Goal: Task Accomplishment & Management: Complete application form

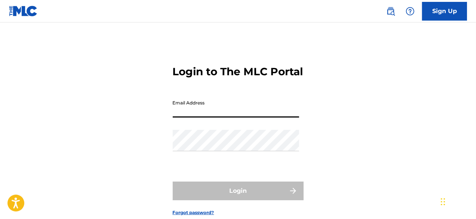
click at [216, 118] on input "Email Address" at bounding box center [236, 106] width 127 height 21
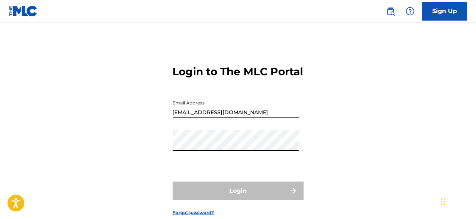
click at [232, 164] on div "Password" at bounding box center [236, 147] width 127 height 34
type input "[EMAIL_ADDRESS][DOMAIN_NAME]"
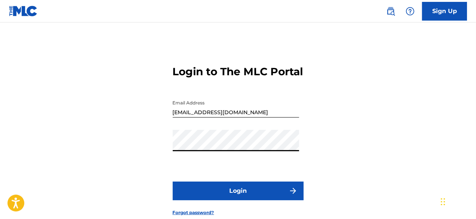
click at [237, 199] on button "Login" at bounding box center [238, 191] width 131 height 19
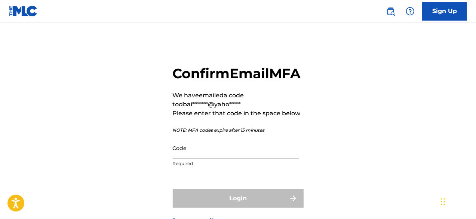
click at [213, 159] on input "Code" at bounding box center [236, 147] width 127 height 21
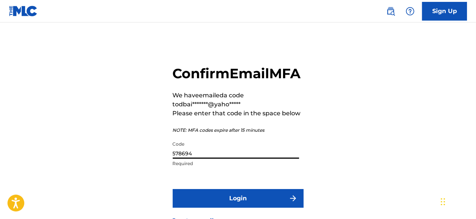
type input "578694"
click at [268, 208] on button "Login" at bounding box center [238, 198] width 131 height 19
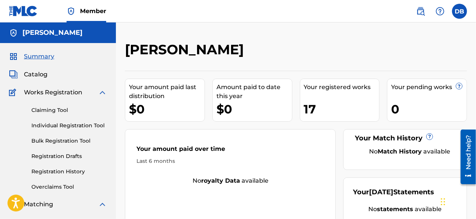
click at [58, 141] on link "Bulk Registration Tool" at bounding box center [69, 141] width 76 height 8
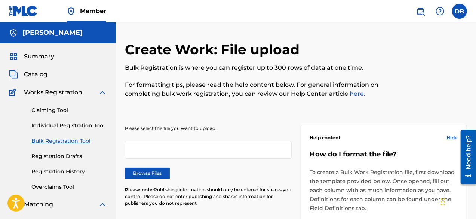
click at [149, 150] on div at bounding box center [208, 150] width 167 height 18
click at [152, 174] on label "Browse Files" at bounding box center [147, 173] width 45 height 11
click at [0, 0] on input "Browse Files" at bounding box center [0, 0] width 0 height 0
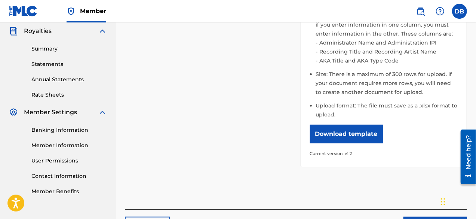
scroll to position [283, 0]
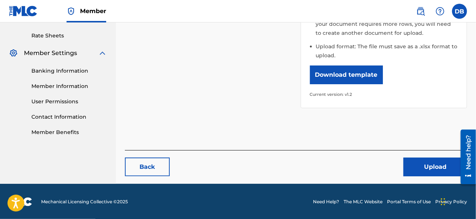
click at [430, 163] on button "Upload" at bounding box center [436, 167] width 64 height 19
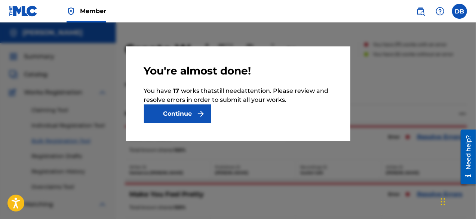
click at [203, 114] on img "submit" at bounding box center [200, 113] width 9 height 9
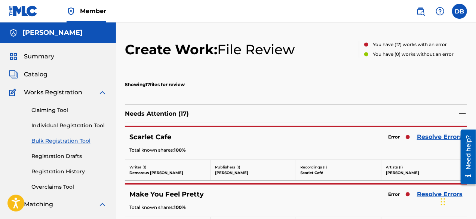
click at [431, 139] on link "Resolve Errors" at bounding box center [440, 136] width 46 height 9
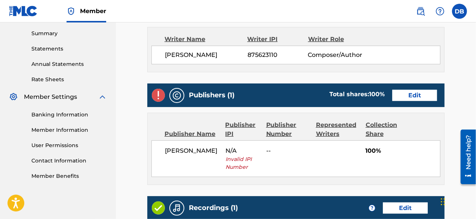
scroll to position [247, 0]
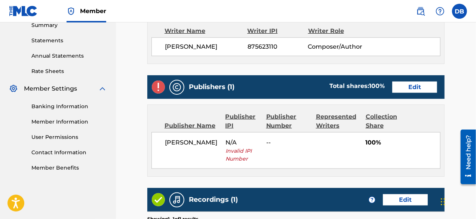
click at [407, 87] on link "Edit" at bounding box center [415, 87] width 45 height 11
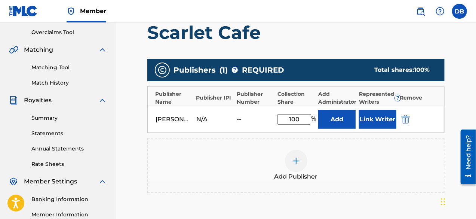
scroll to position [158, 0]
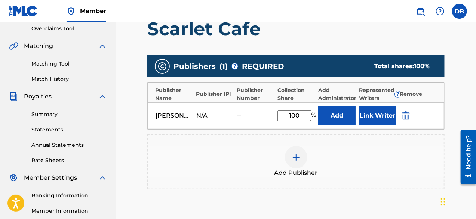
click at [375, 107] on button "Link Writer" at bounding box center [377, 115] width 37 height 19
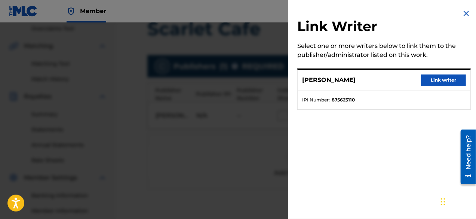
click at [427, 80] on button "Link writer" at bounding box center [443, 79] width 45 height 11
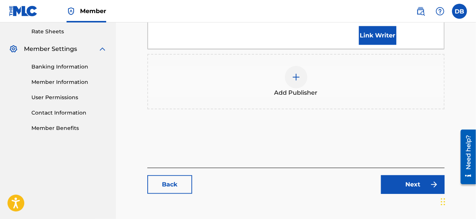
scroll to position [299, 0]
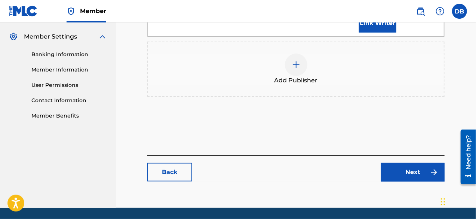
drag, startPoint x: 478, startPoint y: 111, endPoint x: 18, endPoint y: 17, distance: 469.8
click at [421, 163] on link "Next" at bounding box center [413, 172] width 64 height 19
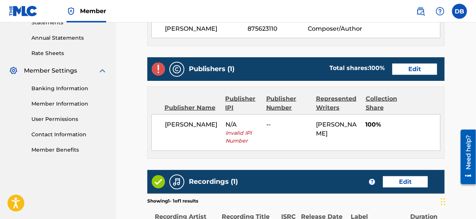
scroll to position [260, 0]
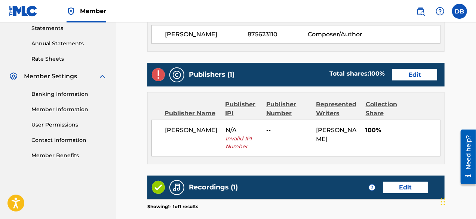
click at [416, 71] on link "Edit" at bounding box center [415, 74] width 45 height 11
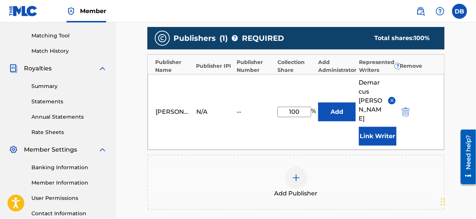
scroll to position [186, 0]
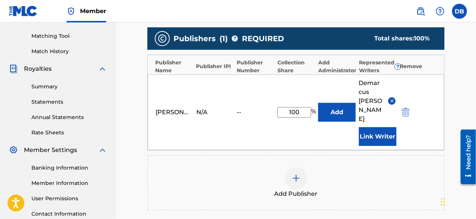
click at [209, 108] on div "N/A" at bounding box center [213, 112] width 34 height 9
click at [240, 108] on div "--" at bounding box center [254, 112] width 34 height 9
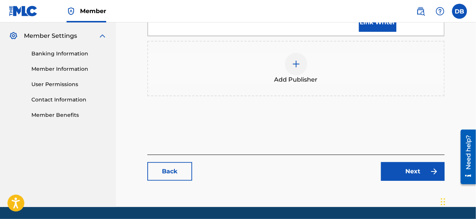
scroll to position [305, 0]
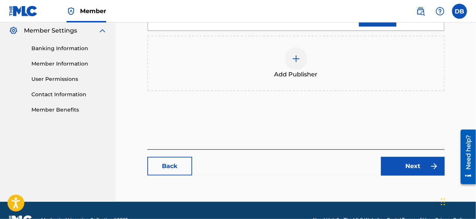
click at [295, 54] on img at bounding box center [296, 58] width 9 height 9
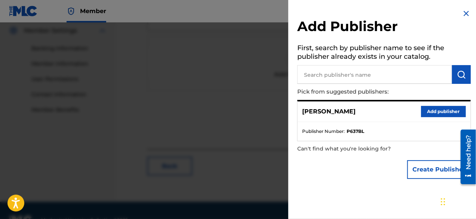
click at [429, 112] on button "Add publisher" at bounding box center [443, 111] width 45 height 11
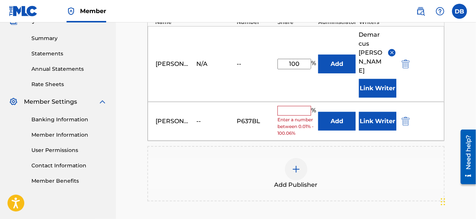
scroll to position [232, 0]
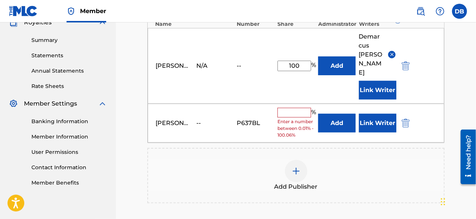
click at [284, 108] on input "text" at bounding box center [295, 113] width 34 height 10
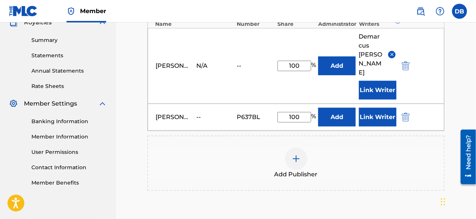
type input "100"
click at [456, 74] on main "Catalog Enter Work Details Add Writers Add Publishers & Shares Add Recording Re…" at bounding box center [296, 51] width 342 height 485
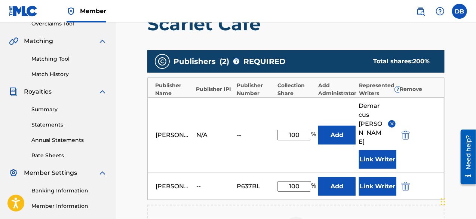
scroll to position [160, 0]
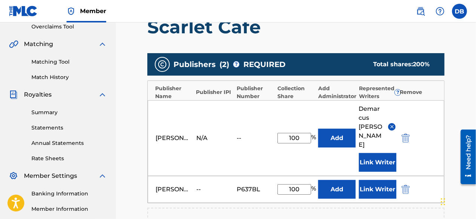
click at [406, 134] on img "submit" at bounding box center [406, 138] width 8 height 9
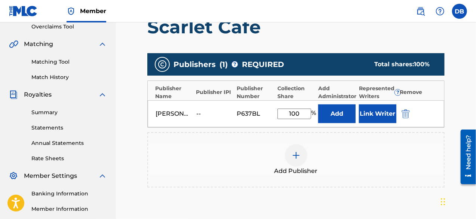
click at [373, 114] on button "Link Writer" at bounding box center [377, 113] width 37 height 19
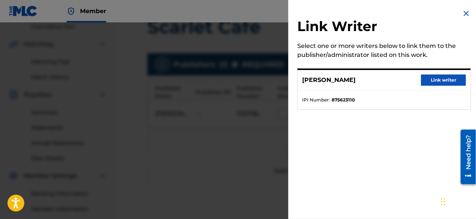
click at [426, 81] on button "Link writer" at bounding box center [443, 79] width 45 height 11
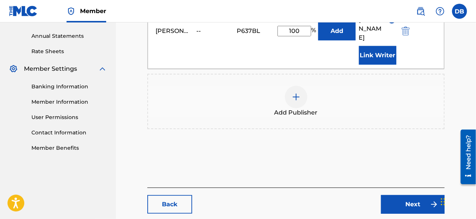
scroll to position [281, 0]
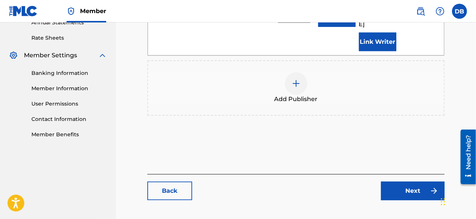
click at [406, 182] on link "Next" at bounding box center [413, 191] width 64 height 19
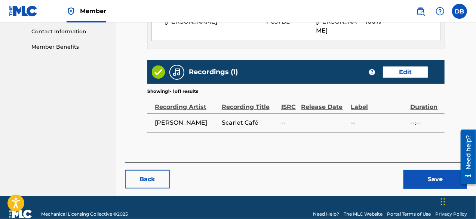
scroll to position [380, 0]
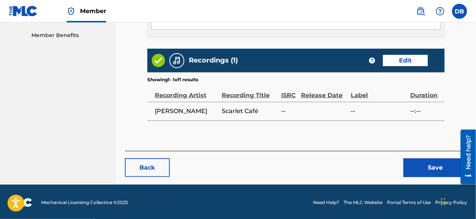
click at [436, 166] on button "Save" at bounding box center [436, 167] width 64 height 19
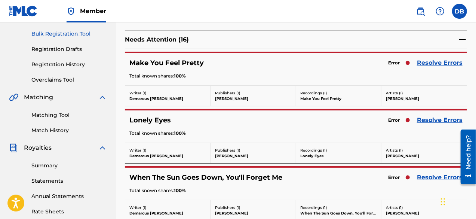
scroll to position [122, 0]
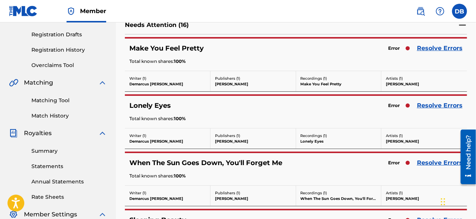
click at [444, 45] on link "Resolve Errors" at bounding box center [440, 48] width 46 height 9
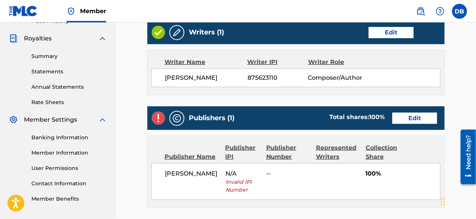
scroll to position [225, 0]
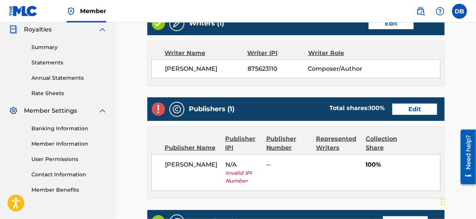
click at [409, 104] on link "Edit" at bounding box center [415, 109] width 45 height 11
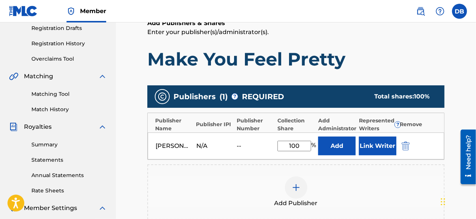
scroll to position [134, 0]
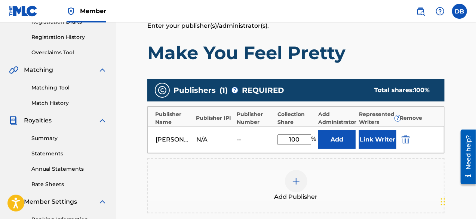
click at [410, 136] on img "submit" at bounding box center [406, 139] width 8 height 9
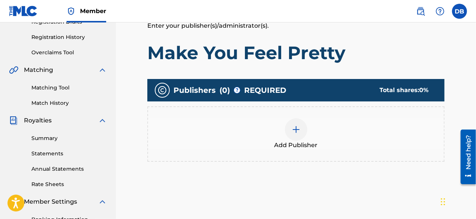
click at [295, 135] on div at bounding box center [296, 129] width 22 height 22
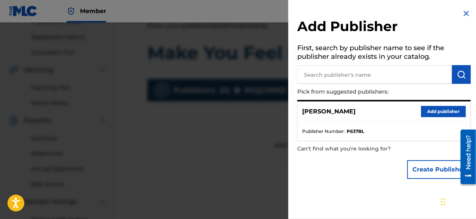
click at [426, 113] on button "Add publisher" at bounding box center [443, 111] width 45 height 11
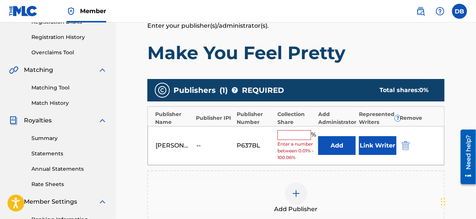
click at [309, 132] on input "text" at bounding box center [295, 135] width 34 height 10
type input "100"
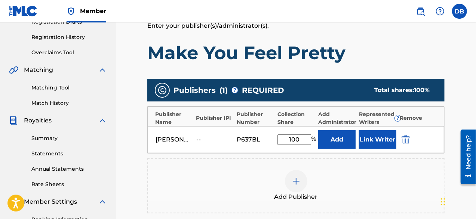
click at [370, 144] on button "Link Writer" at bounding box center [377, 139] width 37 height 19
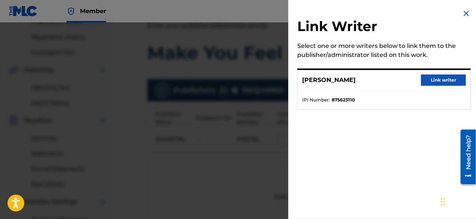
click at [447, 83] on button "Link writer" at bounding box center [443, 79] width 45 height 11
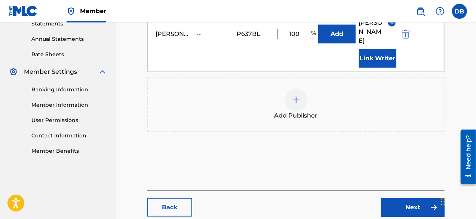
scroll to position [272, 0]
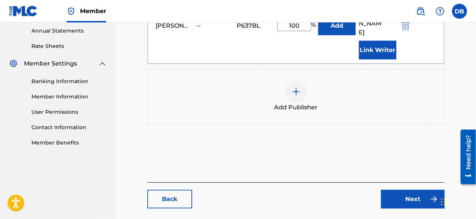
click at [392, 190] on link "Next" at bounding box center [413, 199] width 64 height 19
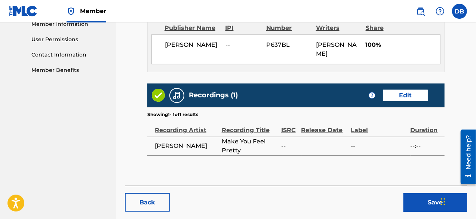
scroll to position [360, 0]
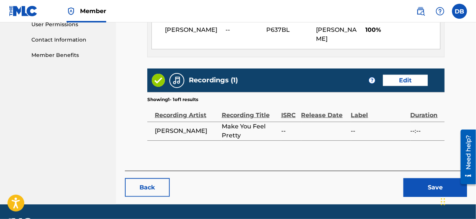
click at [433, 180] on button "Save" at bounding box center [436, 187] width 64 height 19
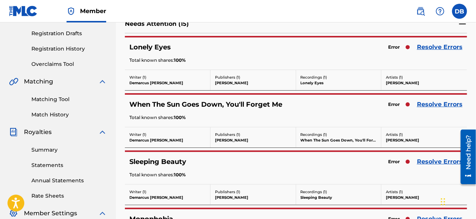
scroll to position [112, 0]
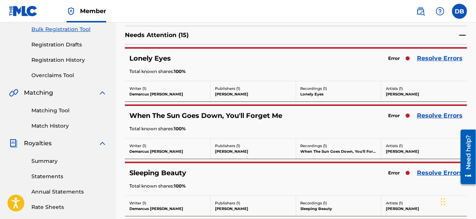
click at [439, 58] on link "Resolve Errors" at bounding box center [440, 58] width 46 height 9
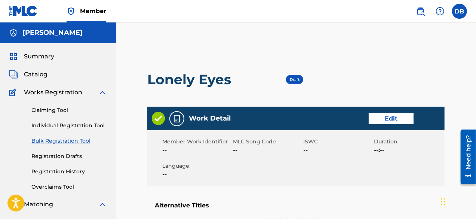
drag, startPoint x: 473, startPoint y: 30, endPoint x: 479, endPoint y: 38, distance: 10.0
click at [476, 38] on html "Accessibility Screen-Reader Guide, Feedback, and Issue Reporting | New window C…" at bounding box center [238, 109] width 476 height 219
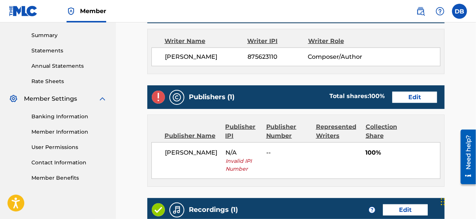
scroll to position [241, 0]
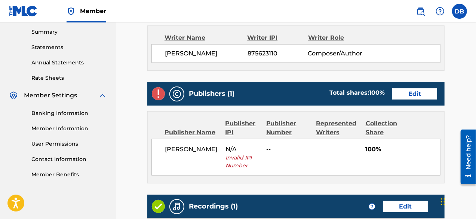
click at [418, 97] on link "Edit" at bounding box center [415, 93] width 45 height 11
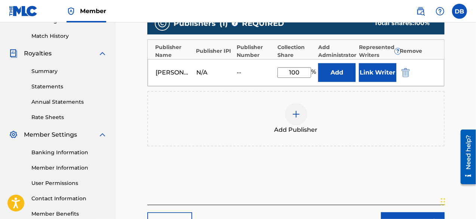
scroll to position [205, 0]
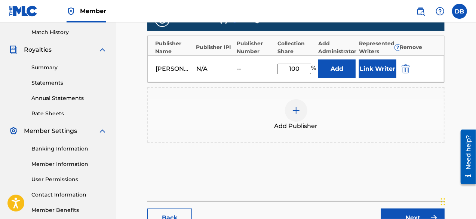
click at [409, 69] on img "submit" at bounding box center [406, 68] width 8 height 9
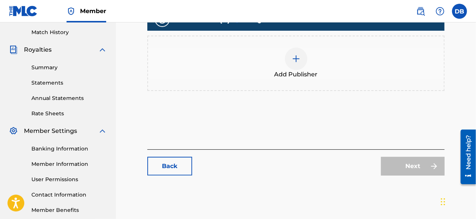
click at [291, 51] on div at bounding box center [296, 59] width 22 height 22
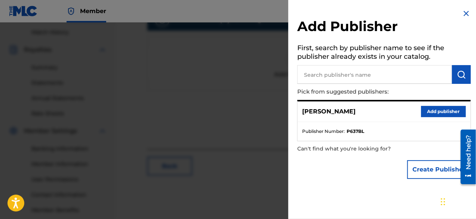
click at [426, 115] on button "Add publisher" at bounding box center [443, 111] width 45 height 11
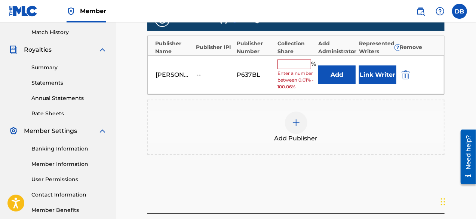
click at [299, 65] on input "text" at bounding box center [295, 65] width 34 height 10
type input "100"
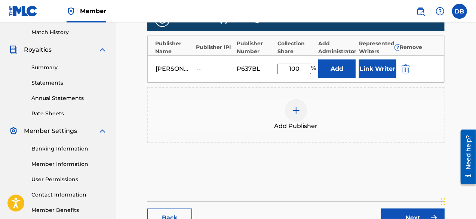
click at [376, 74] on button "Link Writer" at bounding box center [377, 69] width 37 height 19
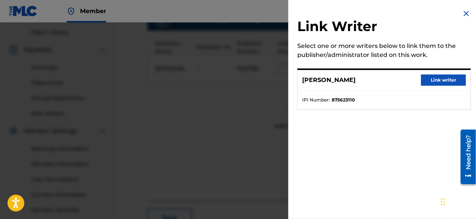
click at [427, 82] on button "Link writer" at bounding box center [443, 79] width 45 height 11
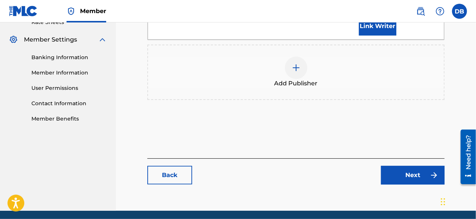
scroll to position [301, 0]
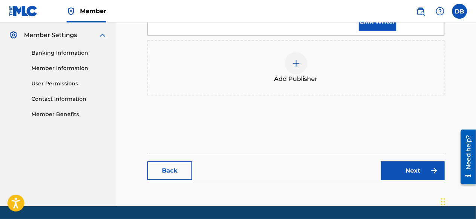
click at [413, 161] on link "Next" at bounding box center [413, 170] width 64 height 19
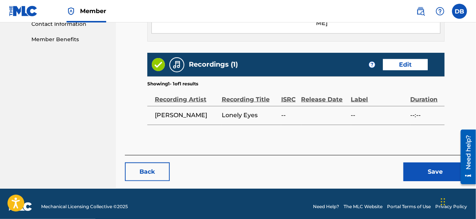
scroll to position [380, 0]
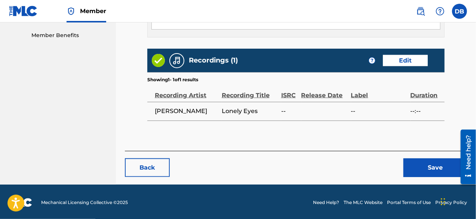
click at [427, 169] on button "Save" at bounding box center [436, 167] width 64 height 19
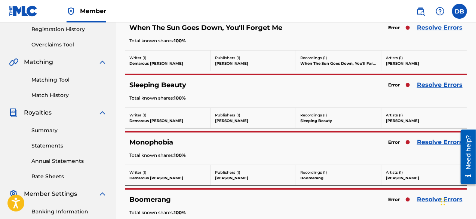
scroll to position [120, 0]
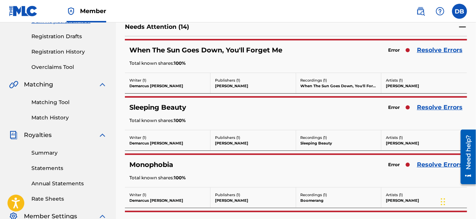
click at [430, 50] on link "Resolve Errors" at bounding box center [440, 50] width 46 height 9
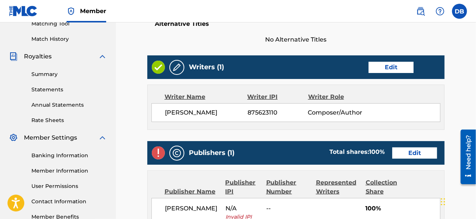
scroll to position [275, 0]
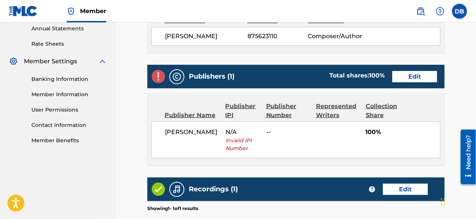
click at [413, 77] on link "Edit" at bounding box center [415, 76] width 45 height 11
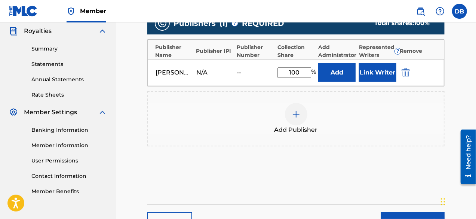
scroll to position [225, 0]
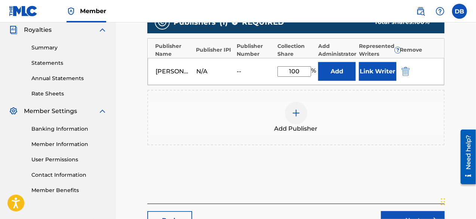
drag, startPoint x: 479, startPoint y: 44, endPoint x: 19, endPoint y: 13, distance: 460.3
click at [408, 68] on img "submit" at bounding box center [406, 71] width 8 height 9
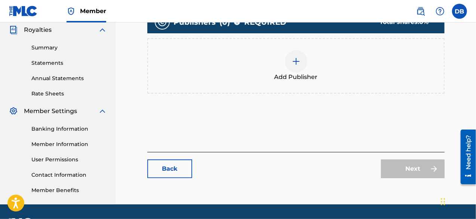
click at [299, 59] on img at bounding box center [296, 61] width 9 height 9
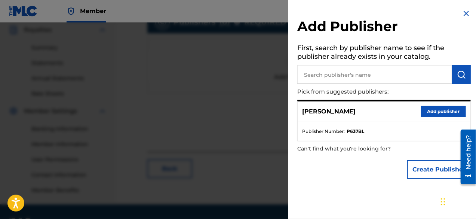
click at [427, 110] on button "Add publisher" at bounding box center [443, 111] width 45 height 11
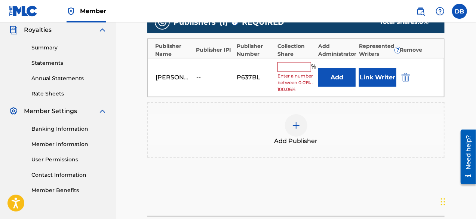
click at [299, 68] on input "text" at bounding box center [295, 67] width 34 height 10
type input "100"
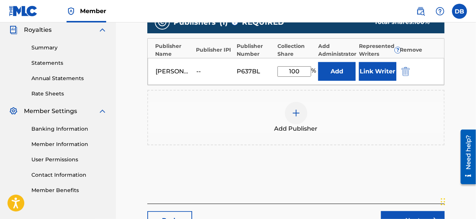
click at [375, 72] on button "Link Writer" at bounding box center [377, 71] width 37 height 19
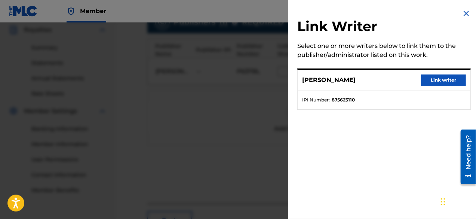
click at [430, 78] on button "Link writer" at bounding box center [443, 79] width 45 height 11
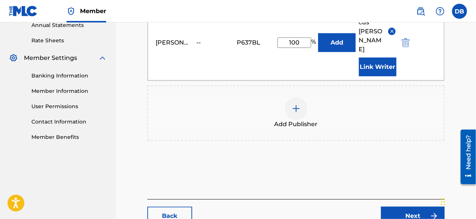
scroll to position [279, 0]
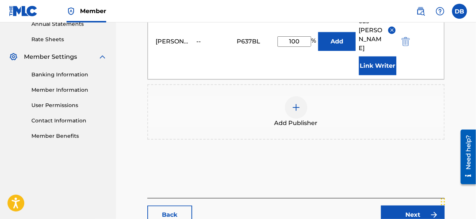
click at [402, 205] on link "Next" at bounding box center [413, 214] width 64 height 19
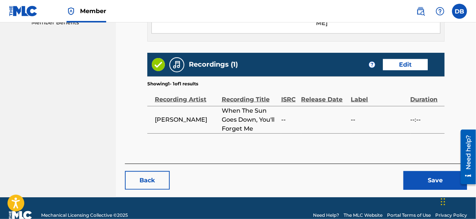
scroll to position [405, 0]
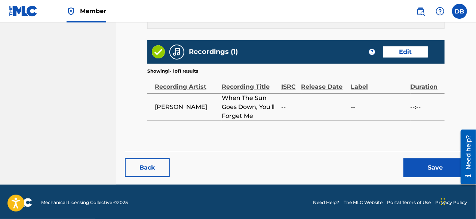
click at [431, 164] on button "Save" at bounding box center [436, 167] width 64 height 19
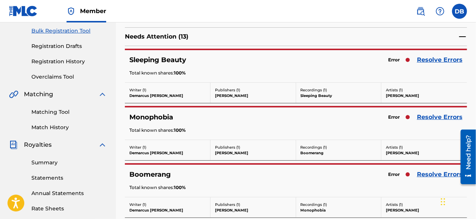
scroll to position [133, 0]
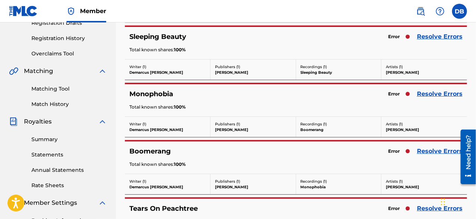
click at [438, 37] on link "Resolve Errors" at bounding box center [440, 36] width 46 height 9
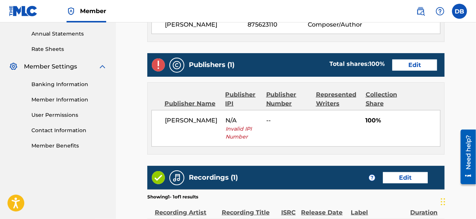
scroll to position [275, 0]
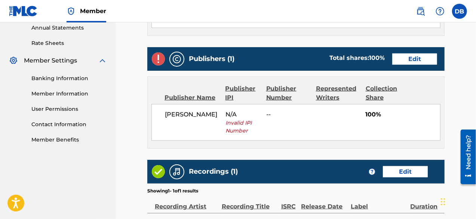
click at [415, 60] on link "Edit" at bounding box center [415, 59] width 45 height 11
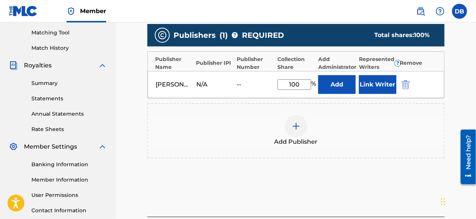
scroll to position [195, 0]
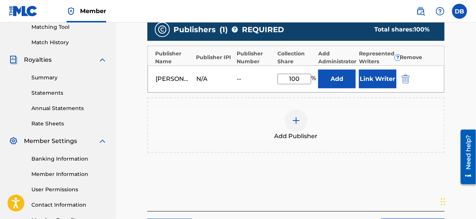
click at [407, 77] on img "submit" at bounding box center [406, 78] width 8 height 9
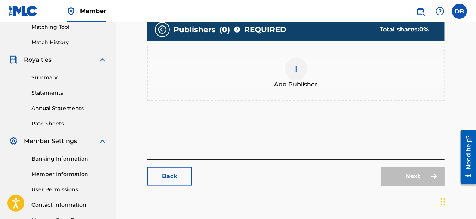
click at [292, 71] on img at bounding box center [296, 68] width 9 height 9
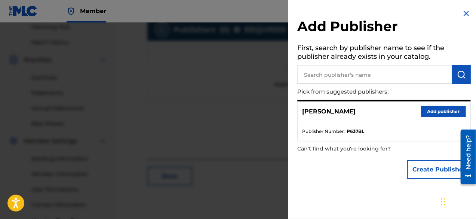
click at [436, 111] on button "Add publisher" at bounding box center [443, 111] width 45 height 11
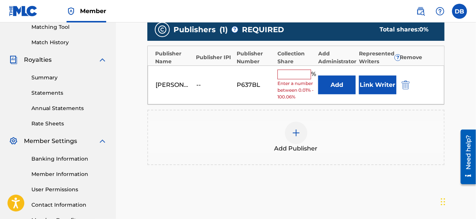
click at [298, 71] on input "text" at bounding box center [295, 75] width 34 height 10
type input "100"
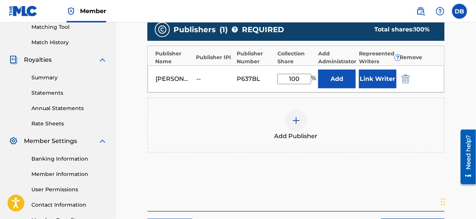
click at [372, 84] on button "Link Writer" at bounding box center [377, 79] width 37 height 19
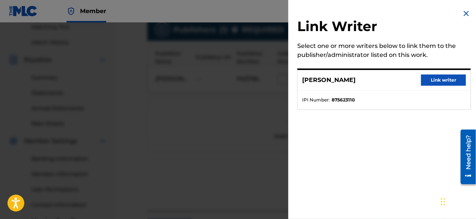
click at [430, 82] on button "Link writer" at bounding box center [443, 79] width 45 height 11
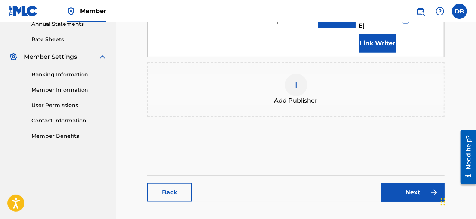
scroll to position [297, 0]
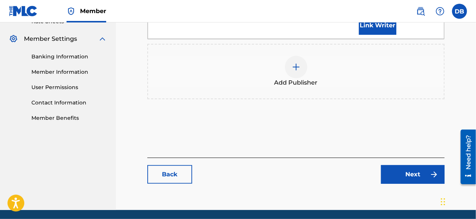
click at [414, 165] on link "Next" at bounding box center [413, 174] width 64 height 19
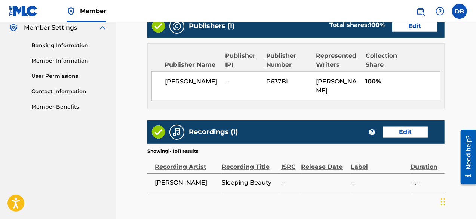
scroll to position [353, 0]
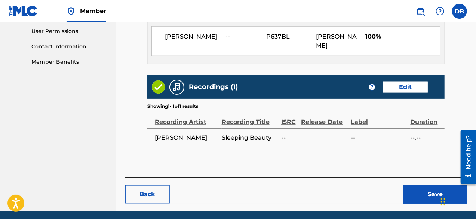
click at [419, 187] on button "Save" at bounding box center [436, 194] width 64 height 19
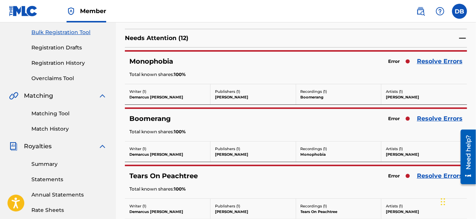
scroll to position [113, 0]
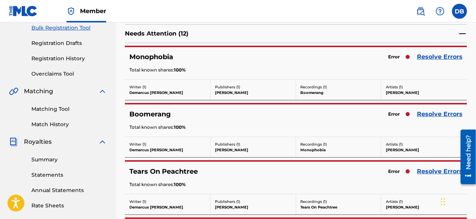
click at [439, 57] on link "Resolve Errors" at bounding box center [440, 56] width 46 height 9
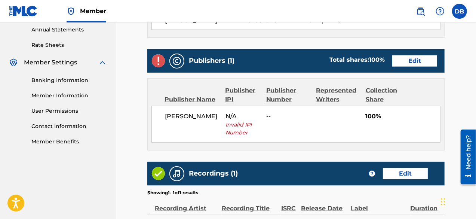
scroll to position [276, 0]
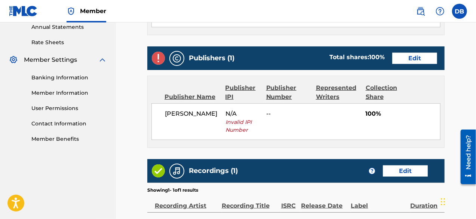
click at [403, 60] on link "Edit" at bounding box center [415, 58] width 45 height 11
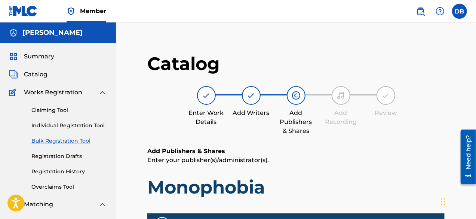
scroll to position [192, 0]
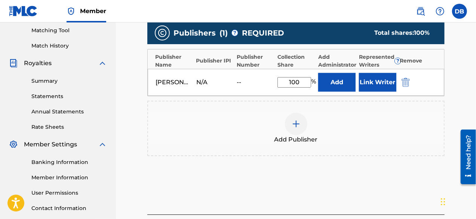
click at [406, 81] on img "submit" at bounding box center [406, 82] width 8 height 9
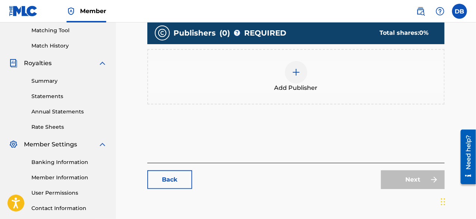
click at [301, 67] on div at bounding box center [296, 72] width 22 height 22
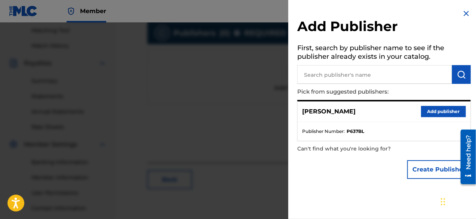
click at [440, 113] on button "Add publisher" at bounding box center [443, 111] width 45 height 11
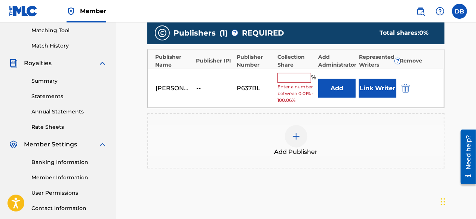
click at [292, 77] on input "text" at bounding box center [295, 78] width 34 height 10
type input "100"
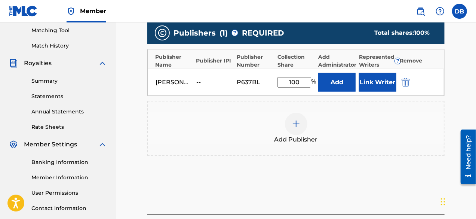
click at [371, 86] on button "Link Writer" at bounding box center [377, 82] width 37 height 19
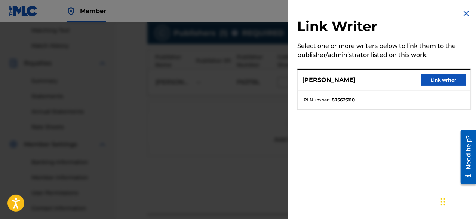
click at [439, 80] on button "Link writer" at bounding box center [443, 79] width 45 height 11
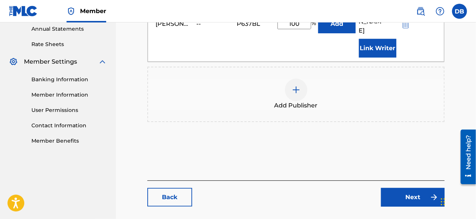
scroll to position [286, 0]
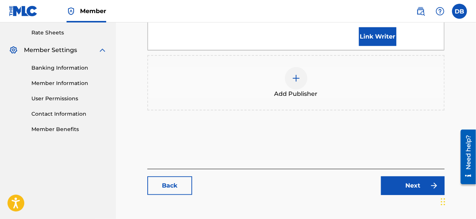
click at [416, 176] on link "Next" at bounding box center [413, 185] width 64 height 19
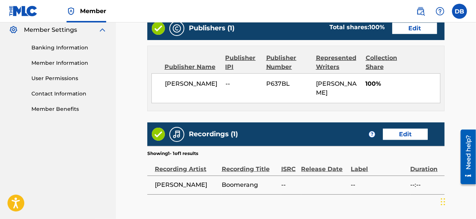
scroll to position [380, 0]
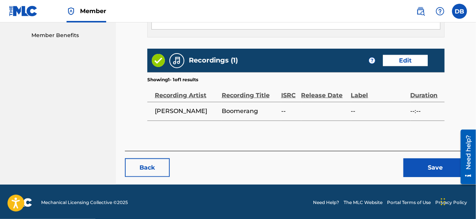
click at [424, 164] on button "Save" at bounding box center [436, 167] width 64 height 19
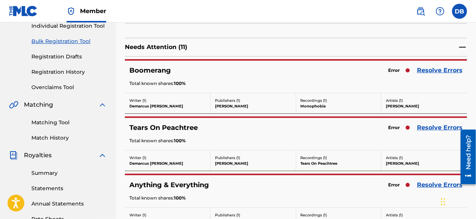
scroll to position [96, 0]
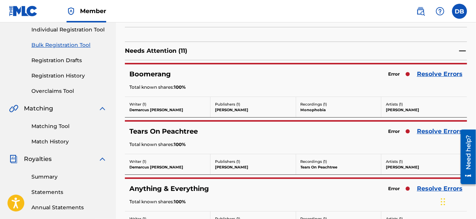
click at [432, 72] on link "Resolve Errors" at bounding box center [440, 74] width 46 height 9
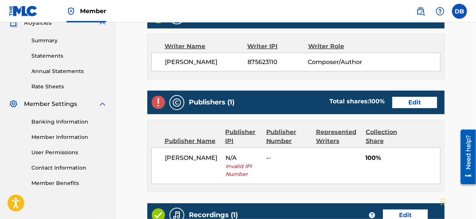
scroll to position [241, 0]
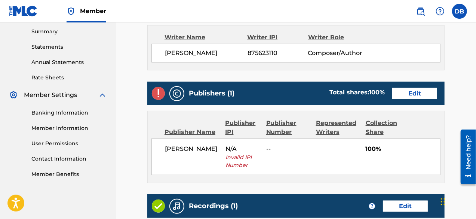
click at [419, 90] on link "Edit" at bounding box center [415, 93] width 45 height 11
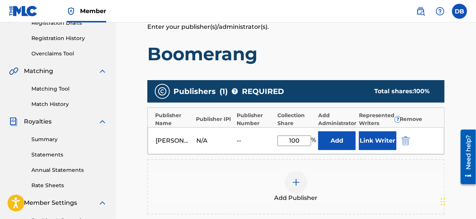
scroll to position [144, 0]
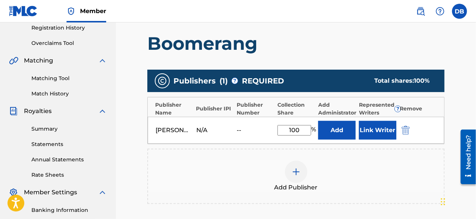
click at [409, 126] on img "submit" at bounding box center [406, 130] width 8 height 9
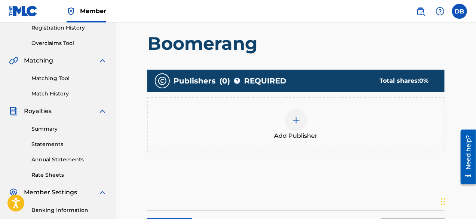
click at [306, 119] on div at bounding box center [296, 120] width 22 height 22
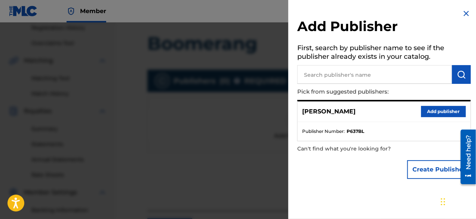
click at [446, 111] on button "Add publisher" at bounding box center [443, 111] width 45 height 11
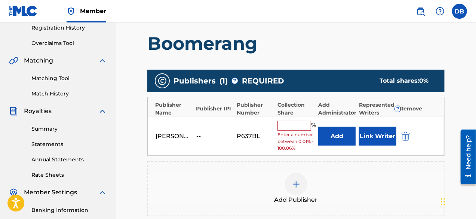
click at [309, 129] on input "text" at bounding box center [295, 126] width 34 height 10
type input "100"
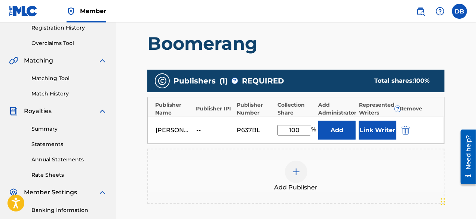
click at [363, 135] on button "Link Writer" at bounding box center [377, 130] width 37 height 19
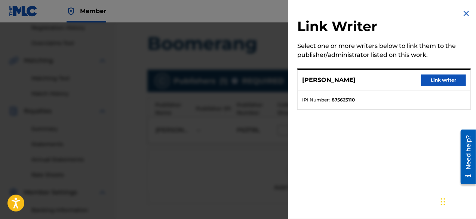
click at [434, 80] on button "Link writer" at bounding box center [443, 79] width 45 height 11
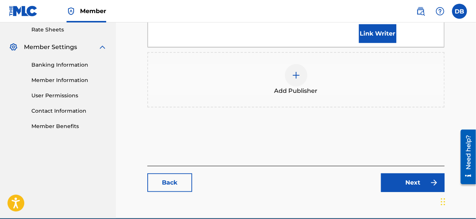
scroll to position [294, 0]
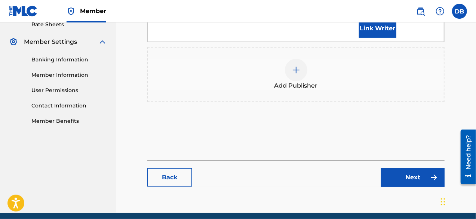
click at [418, 168] on link "Next" at bounding box center [413, 177] width 64 height 19
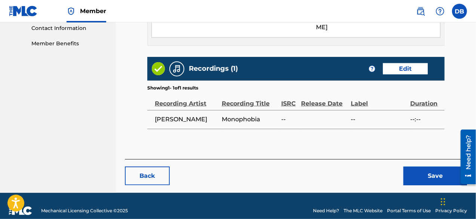
scroll to position [380, 0]
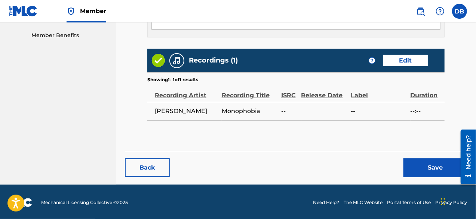
click at [421, 167] on button "Save" at bounding box center [436, 167] width 64 height 19
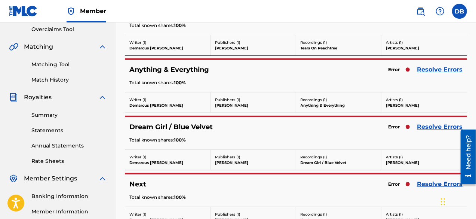
scroll to position [115, 0]
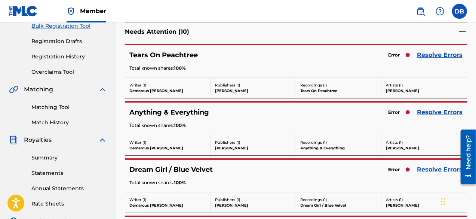
click at [430, 56] on link "Resolve Errors" at bounding box center [440, 55] width 46 height 9
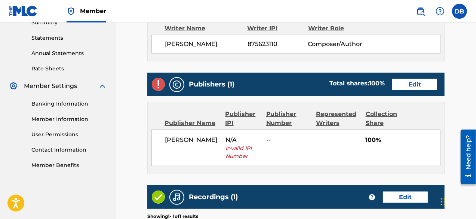
scroll to position [256, 0]
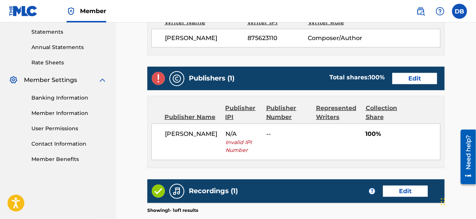
drag, startPoint x: 479, startPoint y: 54, endPoint x: 18, endPoint y: 20, distance: 462.0
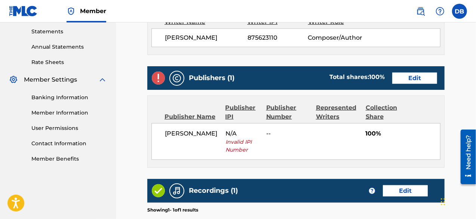
click at [411, 82] on link "Edit" at bounding box center [415, 78] width 45 height 11
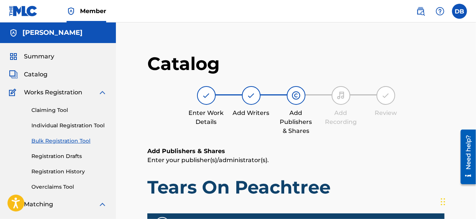
scroll to position [192, 0]
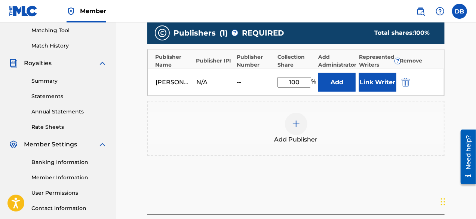
click at [405, 83] on img "submit" at bounding box center [406, 82] width 8 height 9
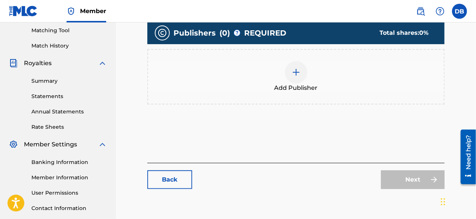
click at [292, 76] on img at bounding box center [296, 72] width 9 height 9
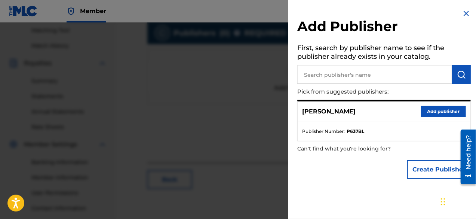
click at [428, 113] on button "Add publisher" at bounding box center [443, 111] width 45 height 11
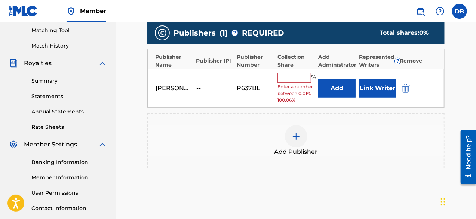
click at [307, 79] on input "text" at bounding box center [295, 78] width 34 height 10
type input "100"
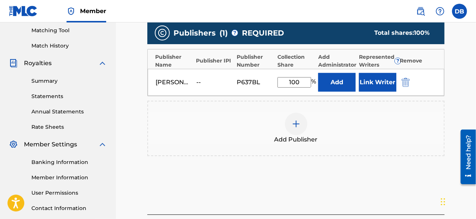
click at [368, 90] on button "Link Writer" at bounding box center [377, 82] width 37 height 19
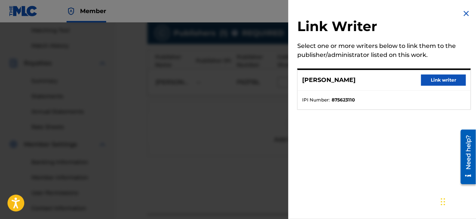
click at [433, 84] on button "Link writer" at bounding box center [443, 79] width 45 height 11
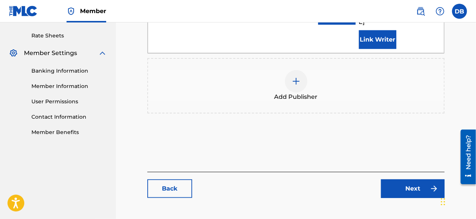
scroll to position [305, 0]
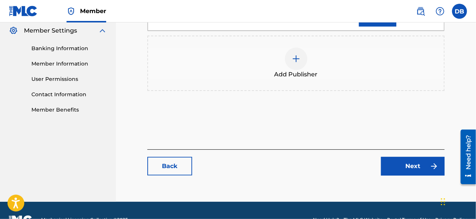
click at [402, 157] on link "Next" at bounding box center [413, 166] width 64 height 19
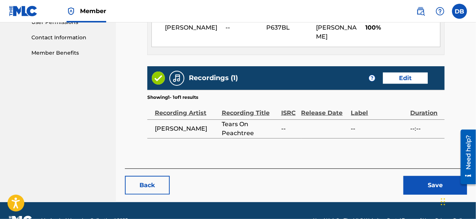
scroll to position [380, 0]
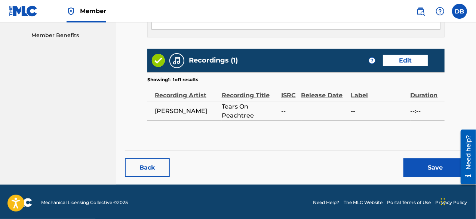
click at [430, 171] on button "Save" at bounding box center [436, 167] width 64 height 19
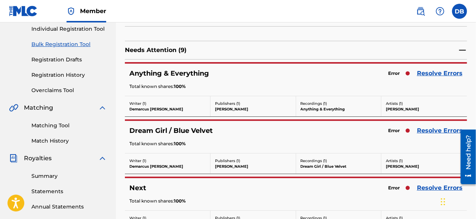
scroll to position [103, 0]
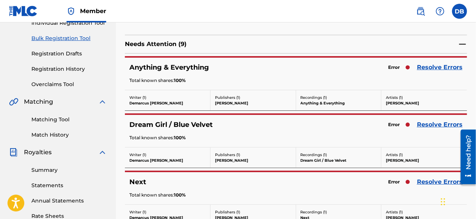
click at [436, 67] on link "Resolve Errors" at bounding box center [440, 67] width 46 height 9
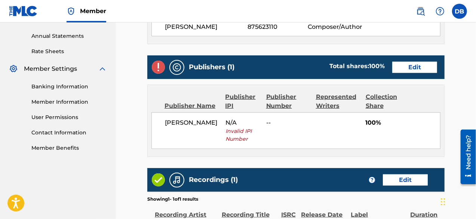
scroll to position [274, 0]
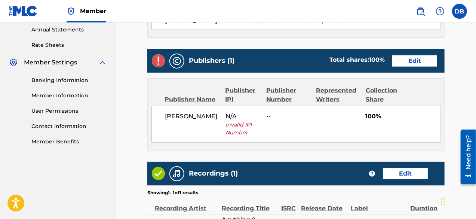
click at [408, 62] on link "Edit" at bounding box center [415, 60] width 45 height 11
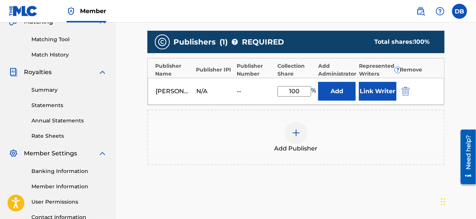
scroll to position [185, 0]
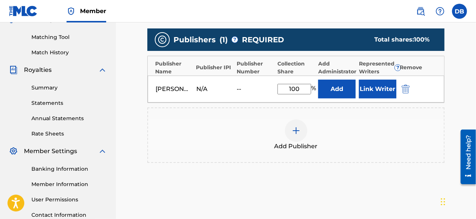
click at [410, 85] on img "submit" at bounding box center [406, 89] width 8 height 9
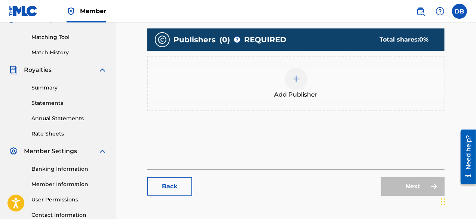
click at [298, 78] on img at bounding box center [296, 78] width 9 height 9
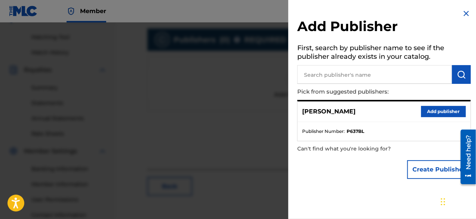
click at [430, 112] on button "Add publisher" at bounding box center [443, 111] width 45 height 11
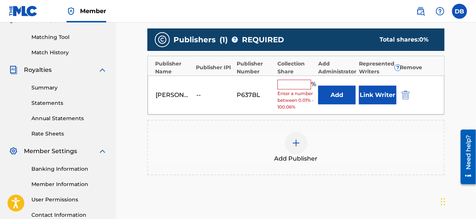
click at [294, 86] on input "text" at bounding box center [295, 85] width 34 height 10
type input "100"
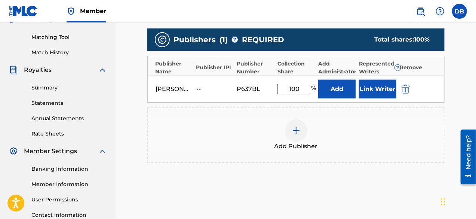
click at [393, 88] on button "Link Writer" at bounding box center [377, 89] width 37 height 19
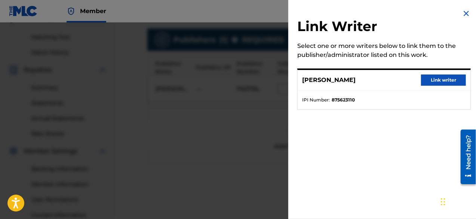
click at [436, 76] on button "Link writer" at bounding box center [443, 79] width 45 height 11
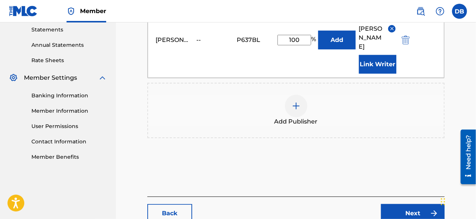
scroll to position [278, 0]
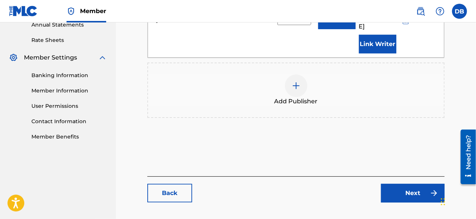
click at [409, 184] on link "Next" at bounding box center [413, 193] width 64 height 19
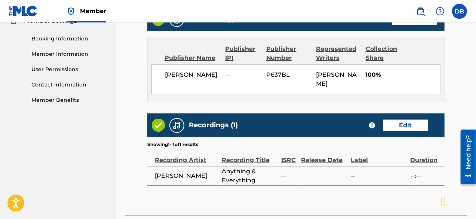
scroll to position [380, 0]
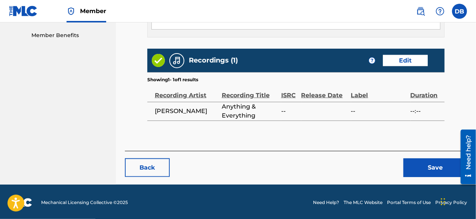
click at [424, 158] on button "Save" at bounding box center [436, 167] width 64 height 19
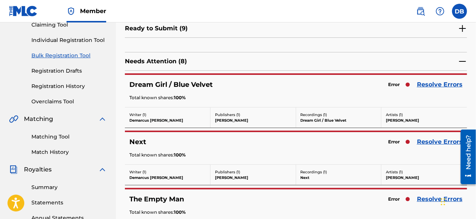
scroll to position [100, 0]
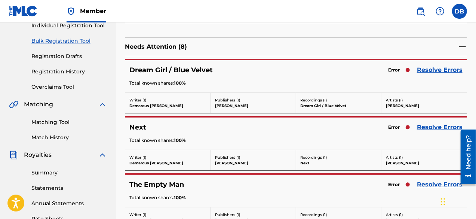
click at [434, 68] on link "Resolve Errors" at bounding box center [440, 69] width 46 height 9
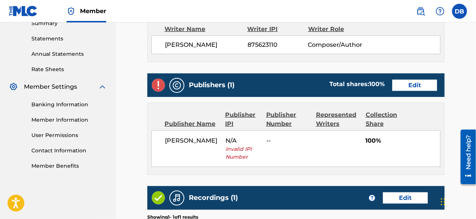
scroll to position [252, 0]
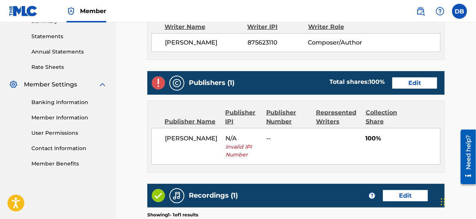
click at [407, 83] on link "Edit" at bounding box center [415, 82] width 45 height 11
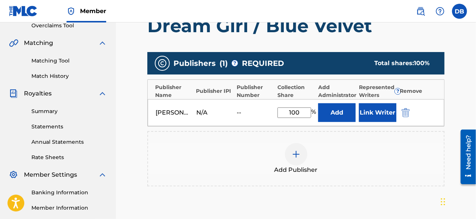
scroll to position [162, 0]
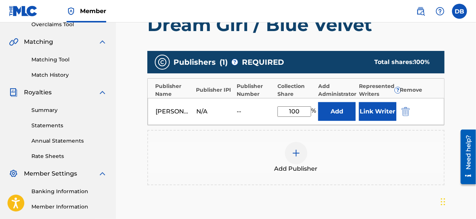
click at [406, 112] on img "submit" at bounding box center [406, 111] width 8 height 9
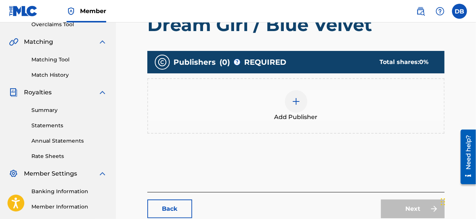
click at [302, 98] on div at bounding box center [296, 101] width 22 height 22
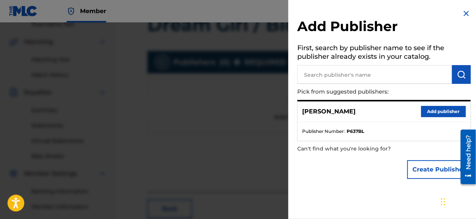
click at [427, 112] on button "Add publisher" at bounding box center [443, 111] width 45 height 11
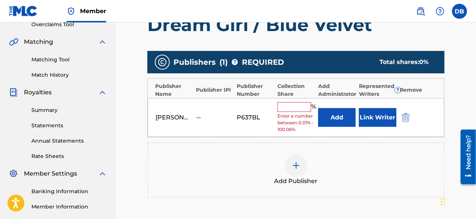
click at [299, 106] on input "text" at bounding box center [295, 107] width 34 height 10
type input "100"
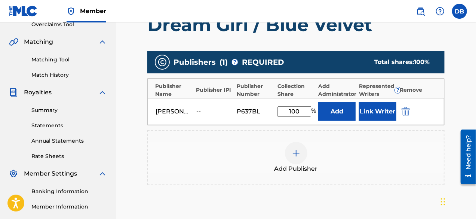
click at [367, 113] on button "Link Writer" at bounding box center [377, 111] width 37 height 19
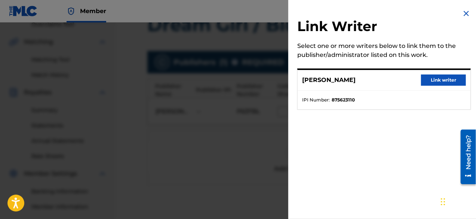
click at [437, 82] on button "Link writer" at bounding box center [443, 79] width 45 height 11
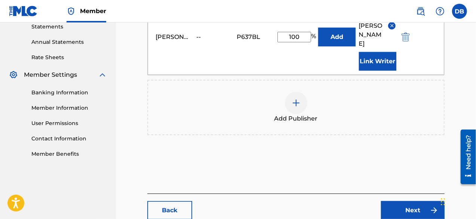
scroll to position [267, 0]
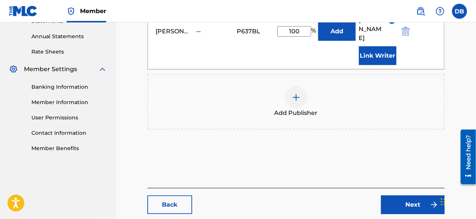
click at [406, 195] on link "Next" at bounding box center [413, 204] width 64 height 19
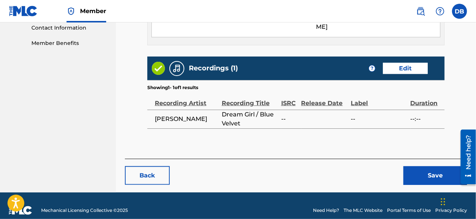
scroll to position [380, 0]
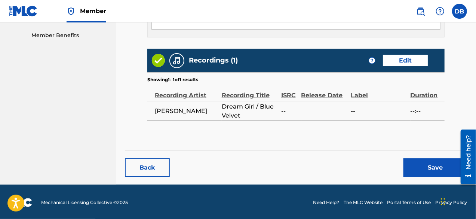
click at [434, 171] on button "Save" at bounding box center [436, 167] width 64 height 19
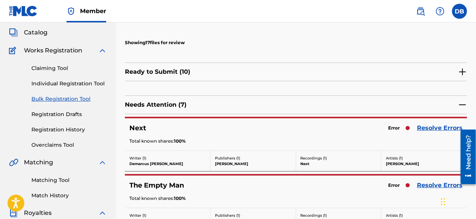
scroll to position [46, 0]
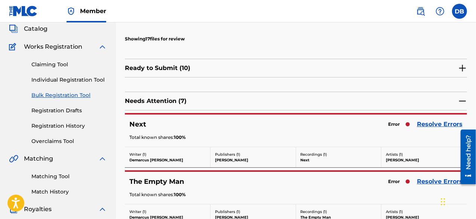
click at [429, 122] on link "Resolve Errors" at bounding box center [440, 124] width 46 height 9
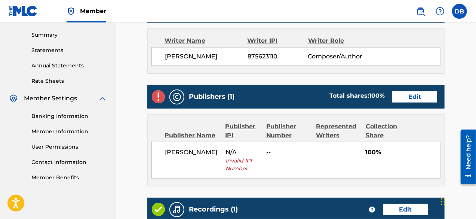
scroll to position [259, 0]
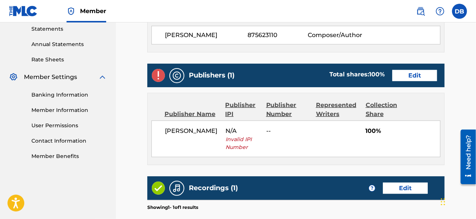
click at [412, 74] on link "Edit" at bounding box center [415, 75] width 45 height 11
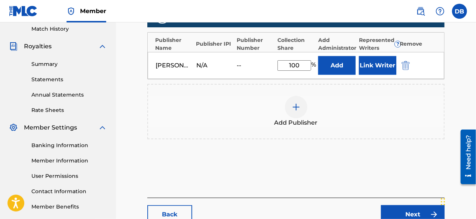
scroll to position [210, 0]
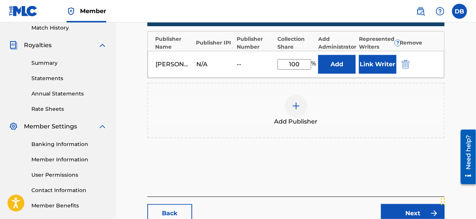
click at [404, 60] on img "submit" at bounding box center [406, 64] width 8 height 9
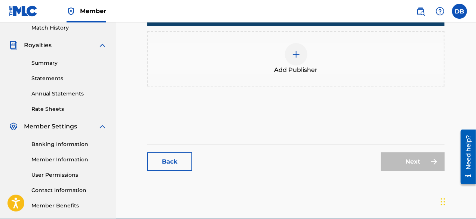
click at [291, 48] on div at bounding box center [296, 54] width 22 height 22
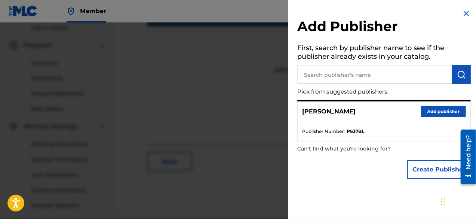
click at [421, 115] on button "Add publisher" at bounding box center [443, 111] width 45 height 11
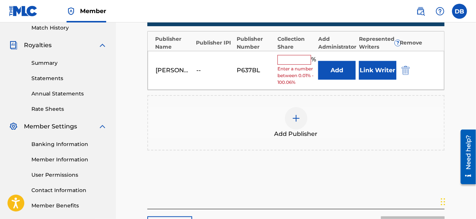
click at [294, 62] on input "text" at bounding box center [295, 60] width 34 height 10
type input "100"
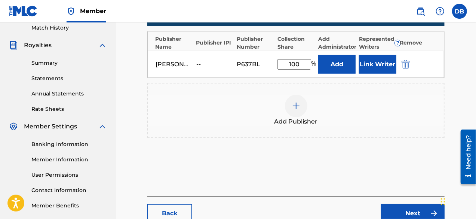
click at [380, 65] on button "Link Writer" at bounding box center [377, 64] width 37 height 19
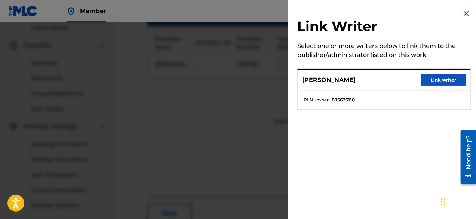
click at [430, 83] on button "Link writer" at bounding box center [443, 79] width 45 height 11
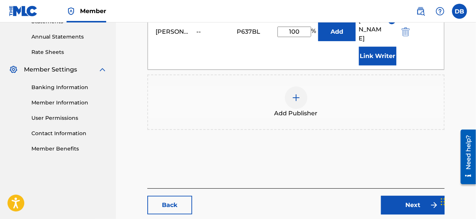
scroll to position [277, 0]
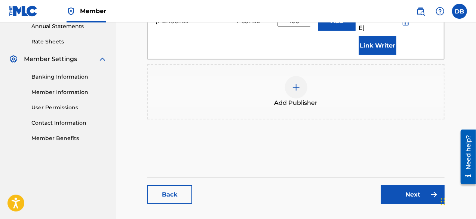
click at [409, 185] on link "Next" at bounding box center [413, 194] width 64 height 19
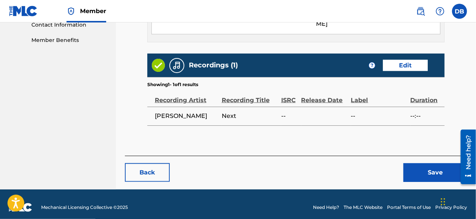
scroll to position [380, 0]
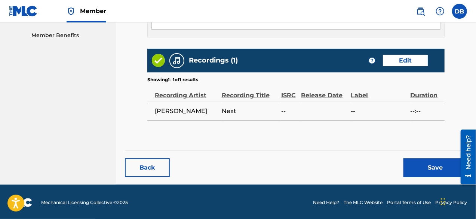
click at [419, 167] on button "Save" at bounding box center [436, 167] width 64 height 19
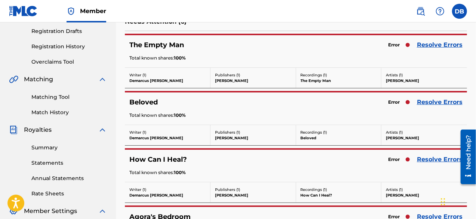
scroll to position [130, 0]
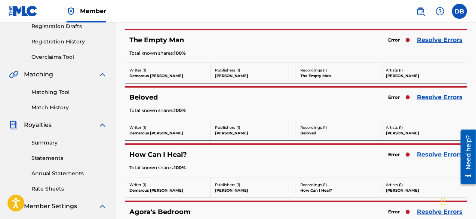
click at [440, 41] on link "Resolve Errors" at bounding box center [440, 40] width 46 height 9
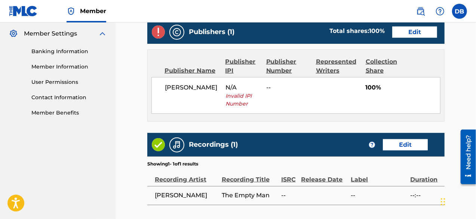
scroll to position [291, 0]
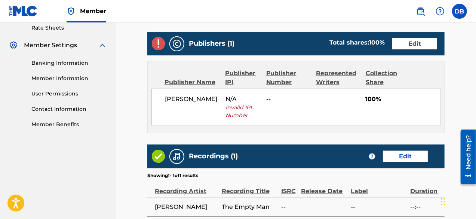
click at [417, 44] on link "Edit" at bounding box center [415, 43] width 45 height 11
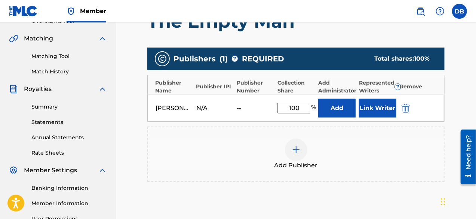
scroll to position [179, 0]
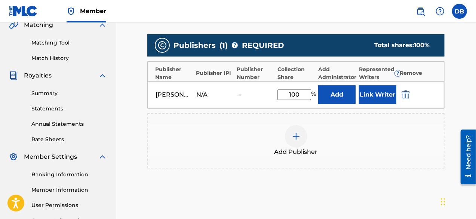
click at [406, 95] on img "submit" at bounding box center [406, 94] width 8 height 9
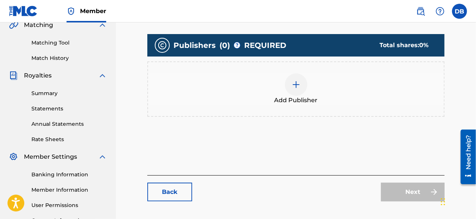
click at [287, 84] on div at bounding box center [296, 84] width 22 height 22
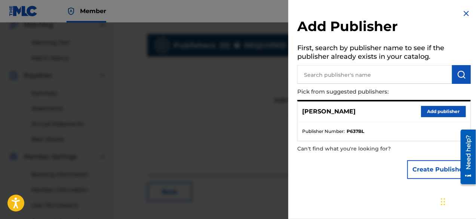
click at [427, 111] on button "Add publisher" at bounding box center [443, 111] width 45 height 11
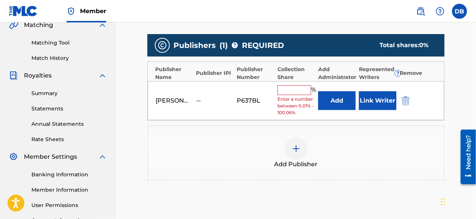
click at [298, 87] on input "text" at bounding box center [295, 90] width 34 height 10
type input "100"
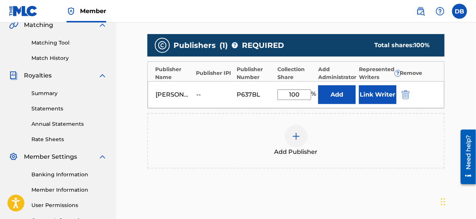
click at [368, 97] on button "Link Writer" at bounding box center [377, 94] width 37 height 19
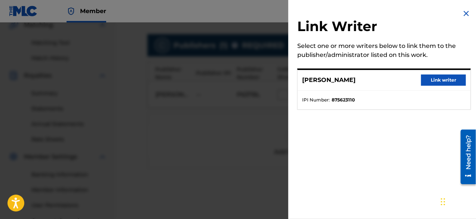
click at [430, 82] on button "Link writer" at bounding box center [443, 79] width 45 height 11
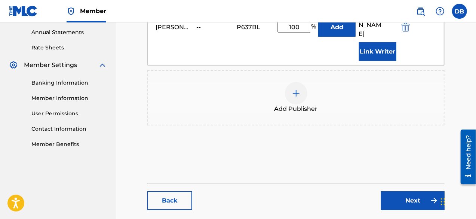
scroll to position [285, 0]
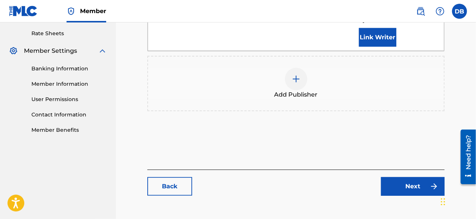
click at [410, 177] on link "Next" at bounding box center [413, 186] width 64 height 19
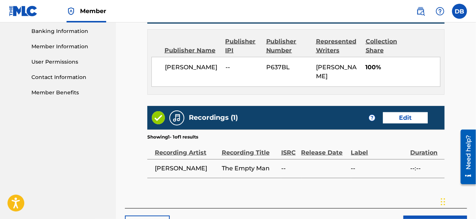
scroll to position [348, 0]
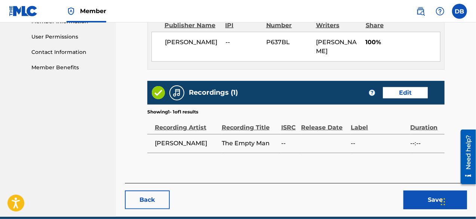
click at [421, 196] on button "Save" at bounding box center [436, 199] width 64 height 19
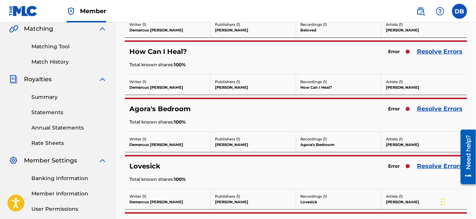
scroll to position [172, 0]
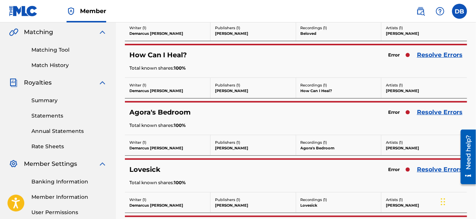
click at [475, 82] on div "Create Work: File Review You have ( 5 ) works with an error You have ( 12 ) wor…" at bounding box center [296, 86] width 360 height 435
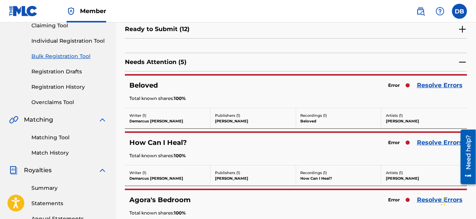
scroll to position [91, 0]
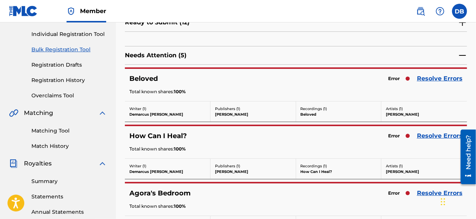
click at [430, 76] on link "Resolve Errors" at bounding box center [440, 78] width 46 height 9
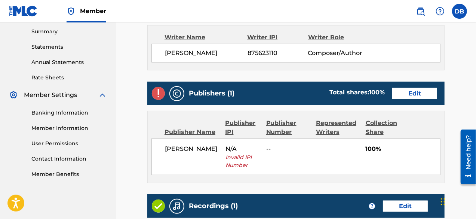
scroll to position [243, 0]
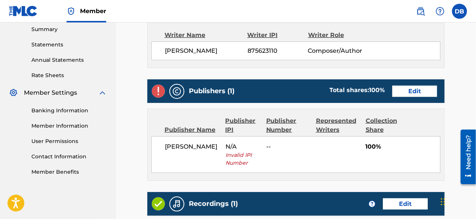
click at [404, 92] on link "Edit" at bounding box center [415, 91] width 45 height 11
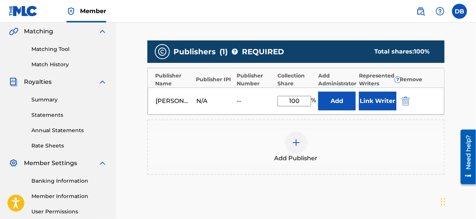
scroll to position [174, 0]
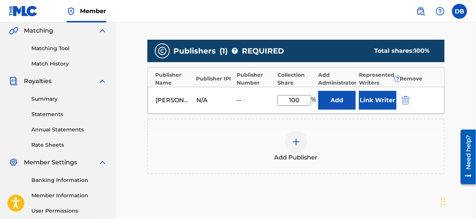
click at [409, 98] on img "submit" at bounding box center [406, 100] width 8 height 9
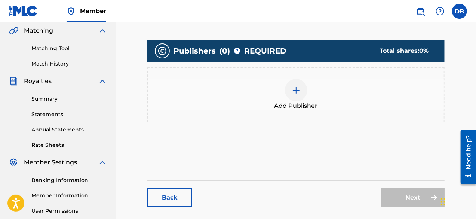
click at [293, 91] on img at bounding box center [296, 90] width 9 height 9
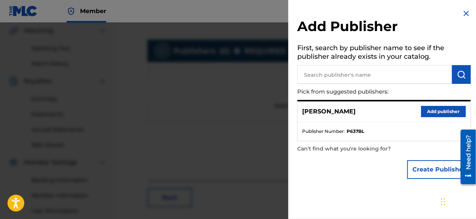
click at [429, 110] on button "Add publisher" at bounding box center [443, 111] width 45 height 11
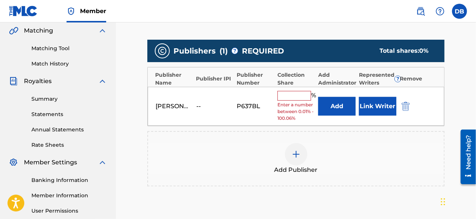
click at [290, 93] on input "text" at bounding box center [295, 96] width 34 height 10
type input "100"
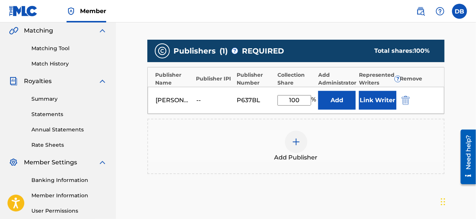
click at [362, 107] on button "Link Writer" at bounding box center [377, 100] width 37 height 19
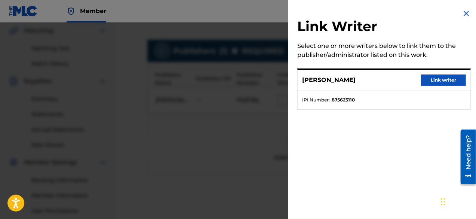
click at [439, 80] on button "Link writer" at bounding box center [443, 79] width 45 height 11
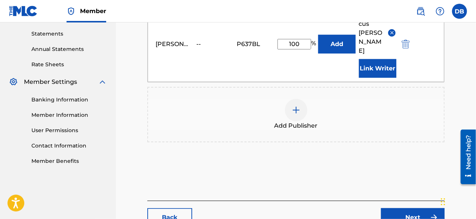
scroll to position [305, 0]
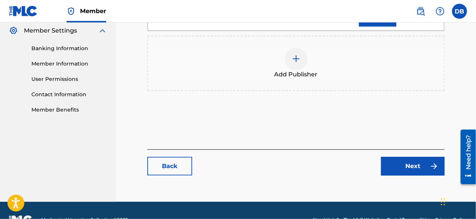
click at [417, 157] on link "Next" at bounding box center [413, 166] width 64 height 19
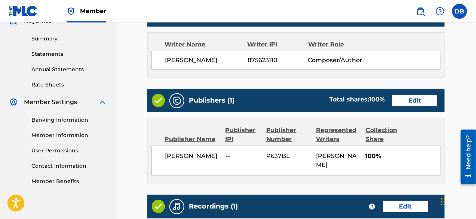
scroll to position [359, 0]
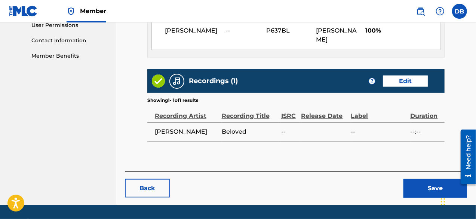
click at [423, 192] on button "Save" at bounding box center [436, 188] width 64 height 19
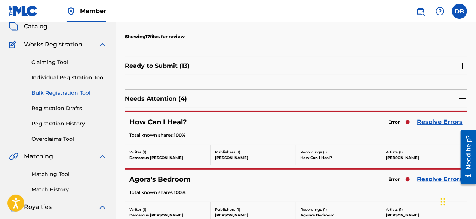
scroll to position [85, 0]
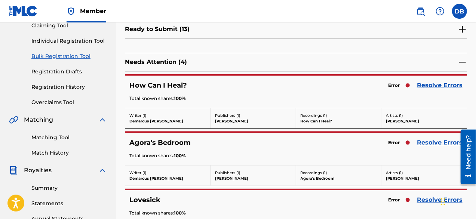
click at [440, 83] on link "Resolve Errors" at bounding box center [440, 85] width 46 height 9
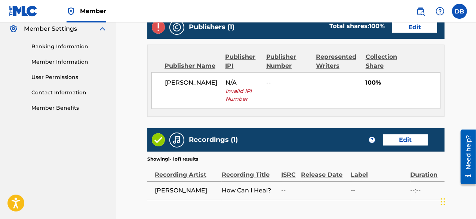
scroll to position [304, 0]
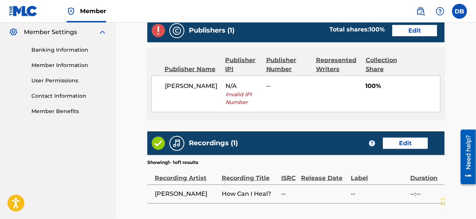
click at [416, 29] on link "Edit" at bounding box center [415, 30] width 45 height 11
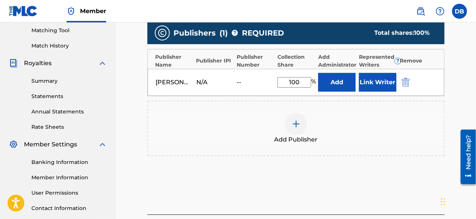
scroll to position [195, 0]
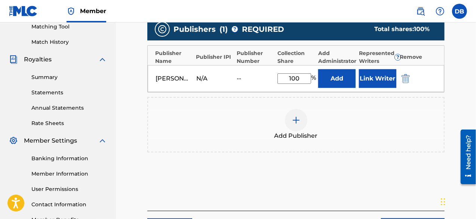
click at [405, 77] on img "submit" at bounding box center [406, 78] width 8 height 9
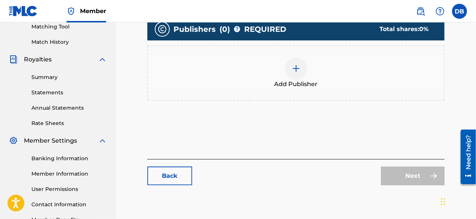
click at [308, 64] on div "Add Publisher" at bounding box center [296, 72] width 296 height 31
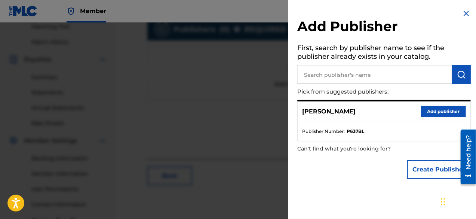
click at [422, 114] on button "Add publisher" at bounding box center [443, 111] width 45 height 11
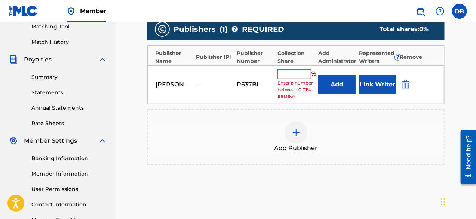
click at [302, 74] on input "text" at bounding box center [295, 74] width 34 height 10
type input "100"
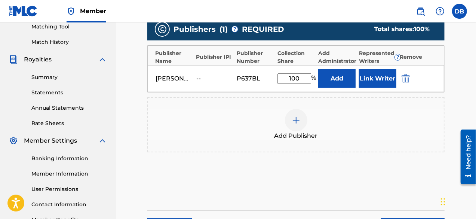
click at [370, 84] on button "Link Writer" at bounding box center [377, 78] width 37 height 19
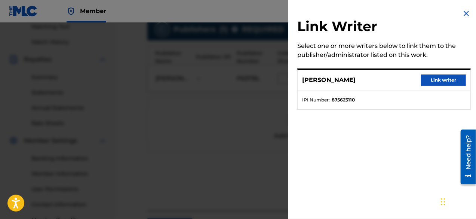
click at [437, 80] on button "Link writer" at bounding box center [443, 79] width 45 height 11
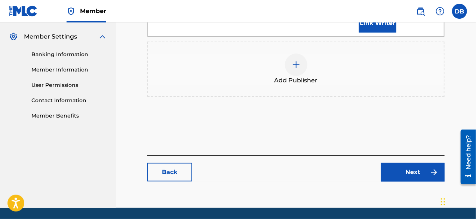
scroll to position [301, 0]
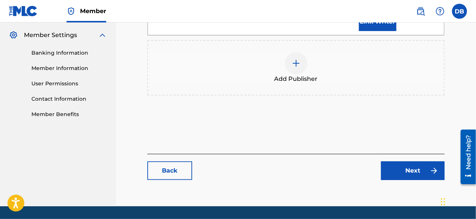
click at [417, 161] on link "Next" at bounding box center [413, 170] width 64 height 19
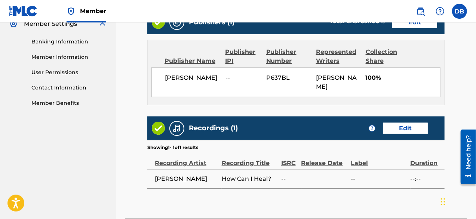
scroll to position [380, 0]
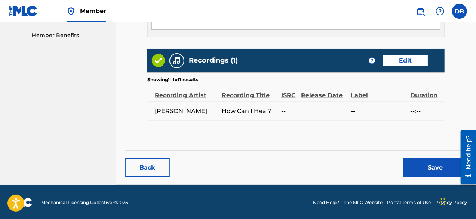
click at [427, 170] on button "Save" at bounding box center [436, 167] width 64 height 19
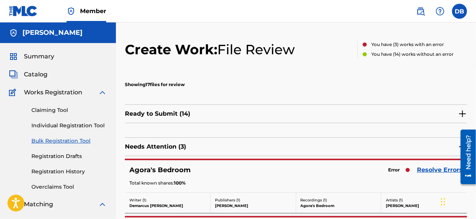
click at [427, 170] on link "Resolve Errors" at bounding box center [440, 169] width 46 height 9
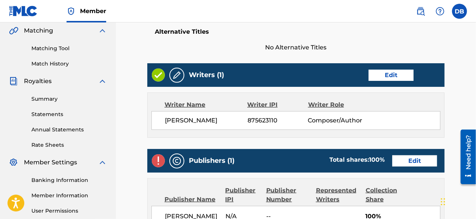
scroll to position [178, 0]
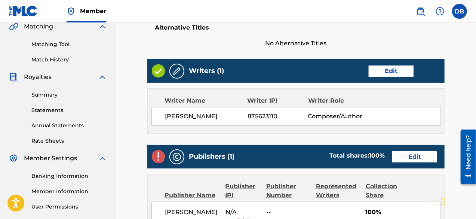
click at [397, 156] on link "Edit" at bounding box center [415, 156] width 45 height 11
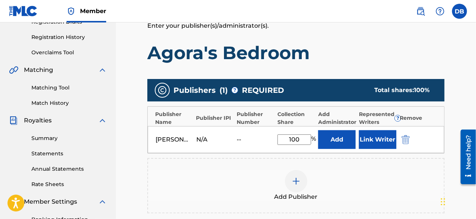
scroll to position [139, 0]
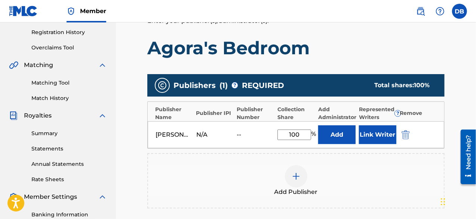
click at [406, 138] on img "submit" at bounding box center [406, 134] width 8 height 9
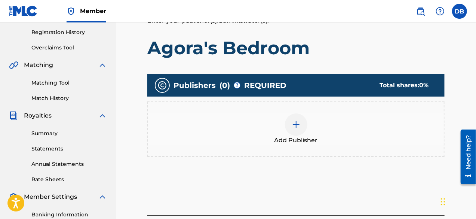
click at [286, 134] on div "Add Publisher" at bounding box center [296, 128] width 296 height 31
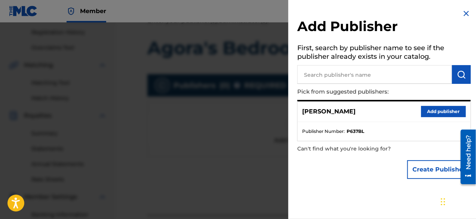
click at [425, 107] on button "Add publisher" at bounding box center [443, 111] width 45 height 11
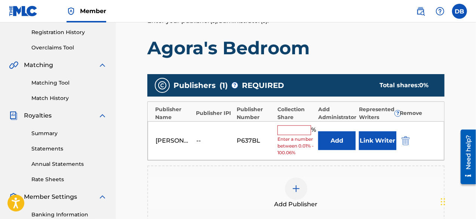
click at [301, 123] on div "[PERSON_NAME] -- P637BL % Enter a number between 0.01% - 100.06% Add Link Writer" at bounding box center [296, 140] width 297 height 39
click at [291, 127] on input "text" at bounding box center [295, 130] width 34 height 10
type input "100"
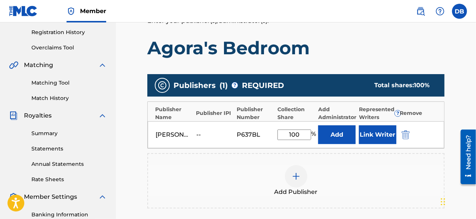
click at [379, 138] on button "Link Writer" at bounding box center [377, 134] width 37 height 19
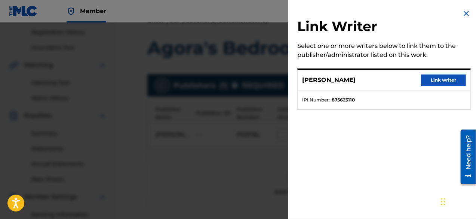
click at [423, 85] on button "Link writer" at bounding box center [443, 79] width 45 height 11
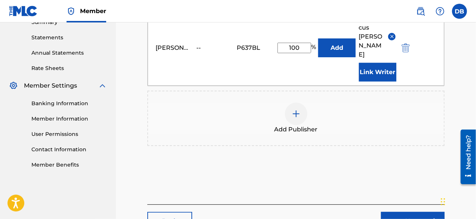
drag, startPoint x: 479, startPoint y: 78, endPoint x: 19, endPoint y: 0, distance: 465.8
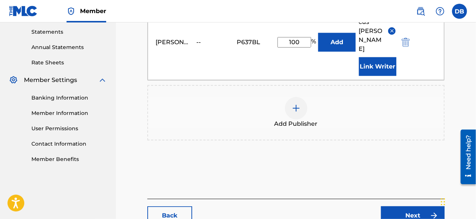
click at [401, 206] on link "Next" at bounding box center [413, 215] width 64 height 19
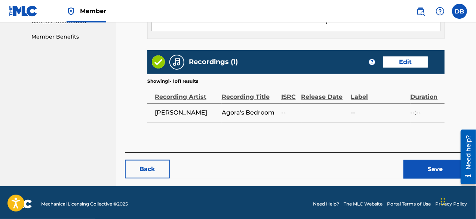
scroll to position [380, 0]
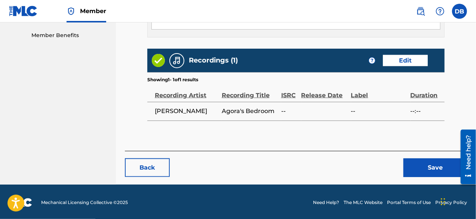
click at [423, 170] on button "Save" at bounding box center [436, 167] width 64 height 19
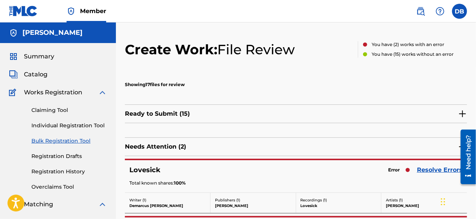
click at [436, 170] on link "Resolve Errors" at bounding box center [440, 169] width 46 height 9
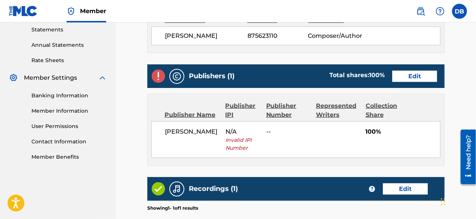
scroll to position [262, 0]
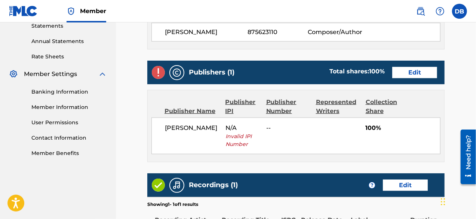
click at [408, 75] on link "Edit" at bounding box center [415, 72] width 45 height 11
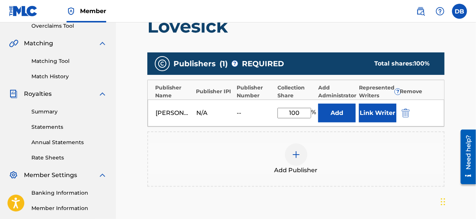
scroll to position [171, 0]
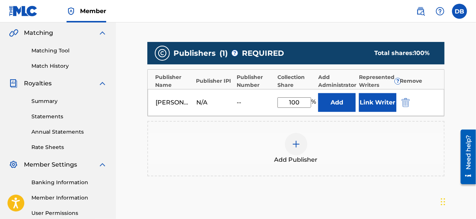
click at [403, 103] on img "submit" at bounding box center [406, 102] width 8 height 9
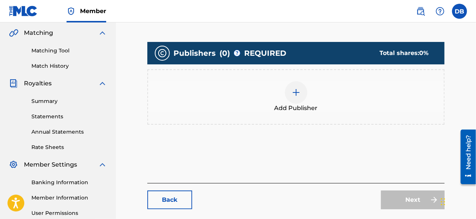
click at [288, 98] on div at bounding box center [296, 92] width 22 height 22
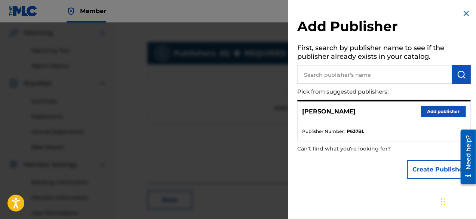
click at [424, 115] on button "Add publisher" at bounding box center [443, 111] width 45 height 11
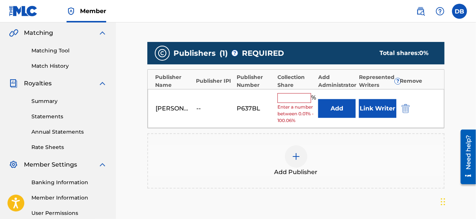
click at [296, 97] on input "text" at bounding box center [295, 98] width 34 height 10
type input "100"
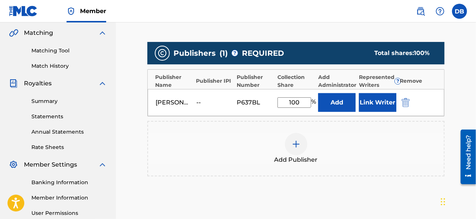
click at [372, 104] on button "Link Writer" at bounding box center [377, 102] width 37 height 19
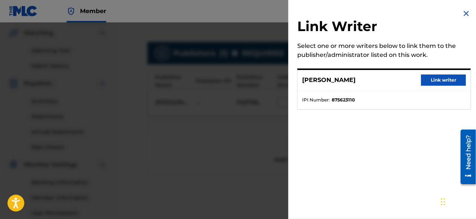
click at [436, 82] on button "Link writer" at bounding box center [443, 79] width 45 height 11
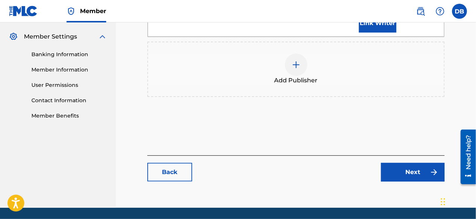
scroll to position [300, 0]
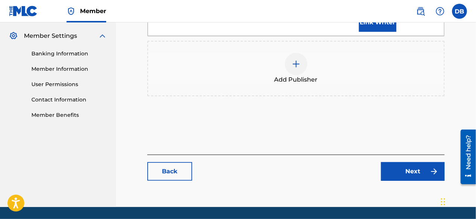
click at [412, 162] on link "Next" at bounding box center [413, 171] width 64 height 19
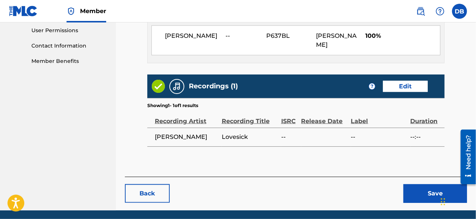
scroll to position [366, 0]
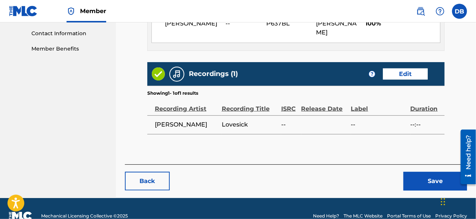
click at [432, 184] on button "Save" at bounding box center [436, 181] width 64 height 19
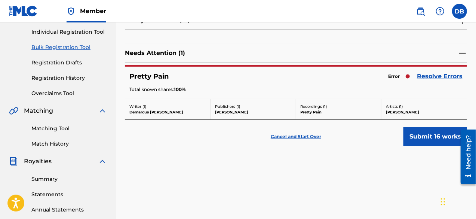
scroll to position [106, 0]
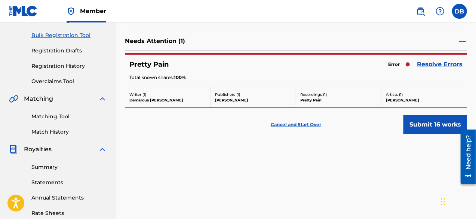
click at [446, 64] on link "Resolve Errors" at bounding box center [440, 64] width 46 height 9
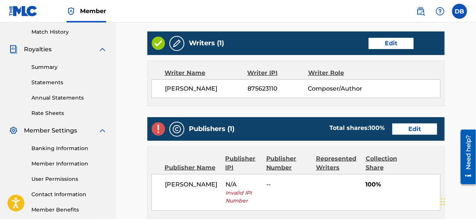
scroll to position [228, 0]
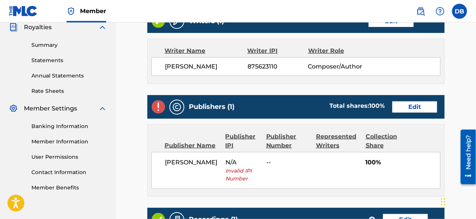
click at [412, 105] on link "Edit" at bounding box center [415, 106] width 45 height 11
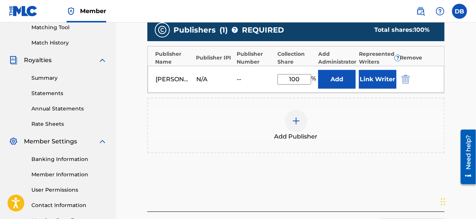
scroll to position [222, 0]
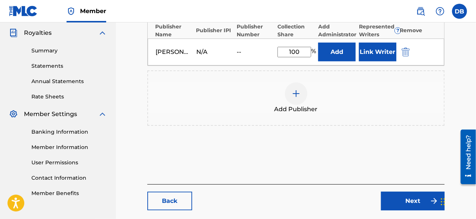
click at [409, 49] on img "submit" at bounding box center [406, 52] width 8 height 9
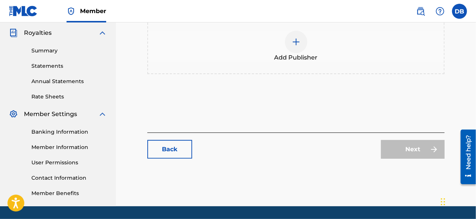
click at [303, 47] on div at bounding box center [296, 42] width 22 height 22
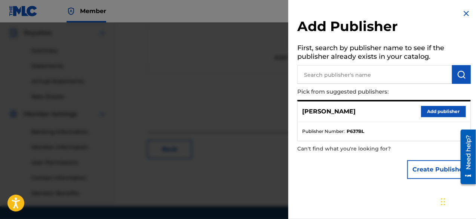
click at [425, 112] on button "Add publisher" at bounding box center [443, 111] width 45 height 11
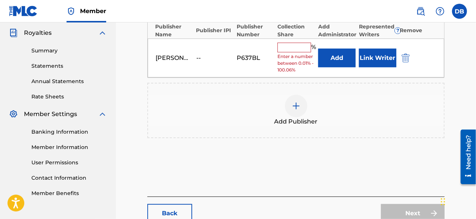
click at [304, 50] on input "text" at bounding box center [295, 48] width 34 height 10
type input "100"
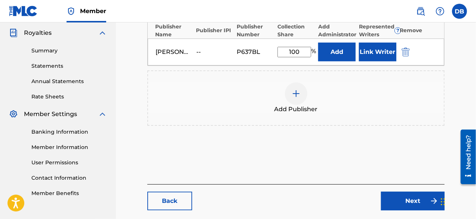
click at [368, 51] on button "Link Writer" at bounding box center [377, 52] width 37 height 19
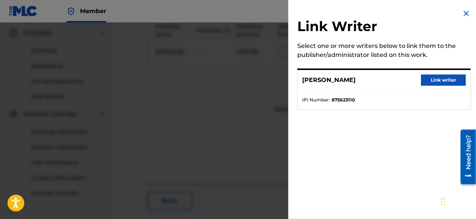
click at [432, 81] on button "Link writer" at bounding box center [443, 79] width 45 height 11
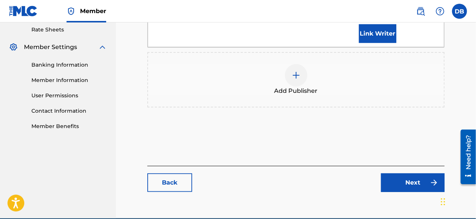
scroll to position [305, 0]
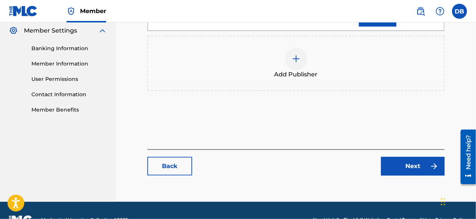
click at [396, 157] on link "Next" at bounding box center [413, 166] width 64 height 19
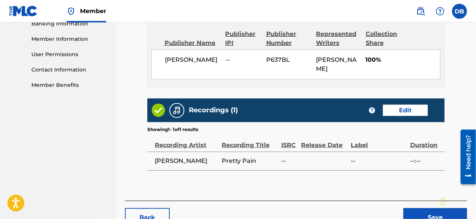
scroll to position [380, 0]
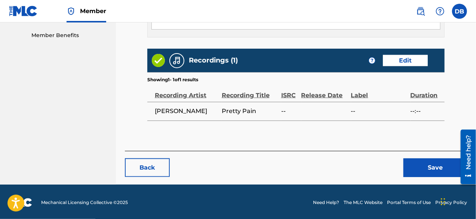
click at [413, 169] on button "Save" at bounding box center [436, 167] width 64 height 19
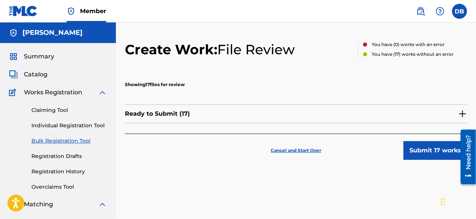
click at [408, 155] on button "Submit 17 works" at bounding box center [436, 150] width 64 height 19
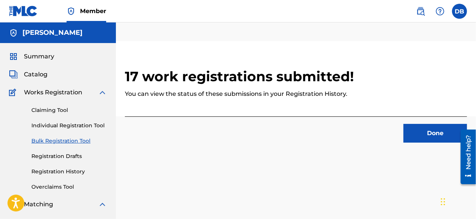
click at [418, 138] on button "Done" at bounding box center [436, 133] width 64 height 19
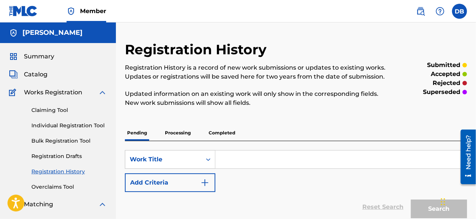
click at [39, 76] on span "Catalog" at bounding box center [36, 74] width 24 height 9
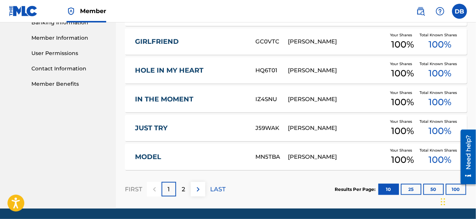
scroll to position [356, 0]
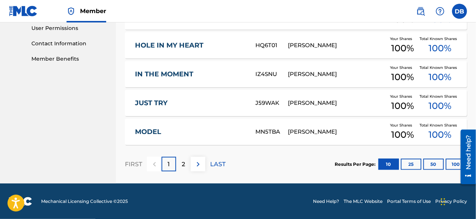
click at [415, 165] on button "25" at bounding box center [411, 164] width 21 height 11
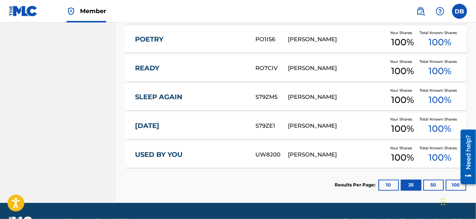
scroll to position [555, 0]
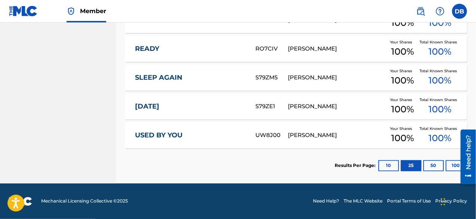
click at [433, 170] on button "50" at bounding box center [434, 165] width 21 height 11
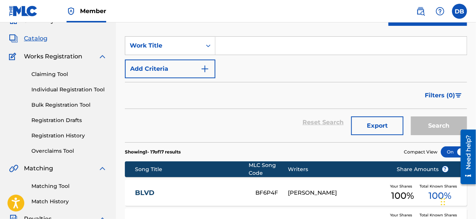
scroll to position [0, 0]
